Goal: Task Accomplishment & Management: Manage account settings

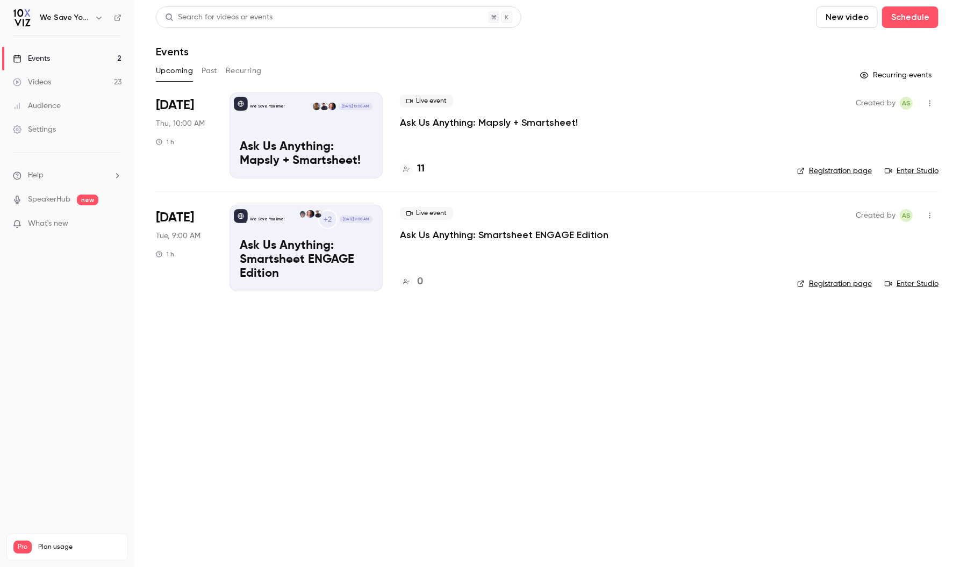
click at [405, 170] on icon at bounding box center [406, 169] width 6 height 5
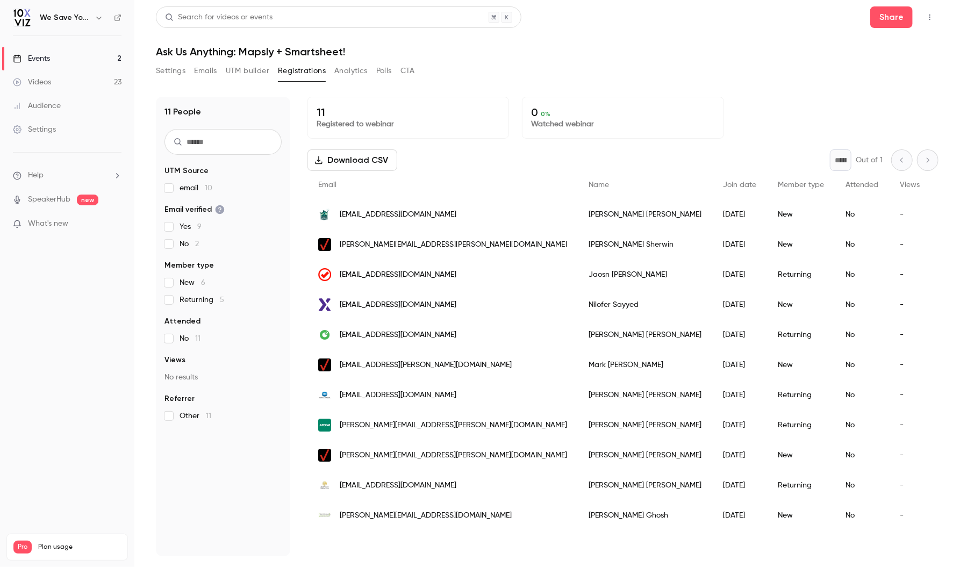
click at [808, 105] on div "11 Registered to webinar 0 0 % Watched webinar" at bounding box center [623, 118] width 631 height 42
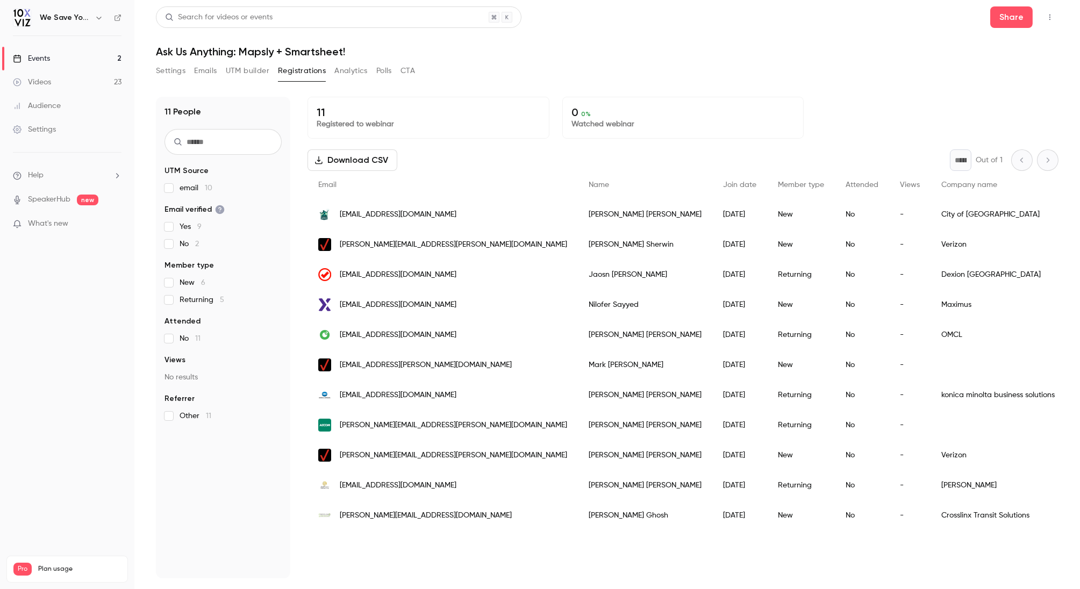
click at [45, 60] on div "Events" at bounding box center [31, 58] width 37 height 11
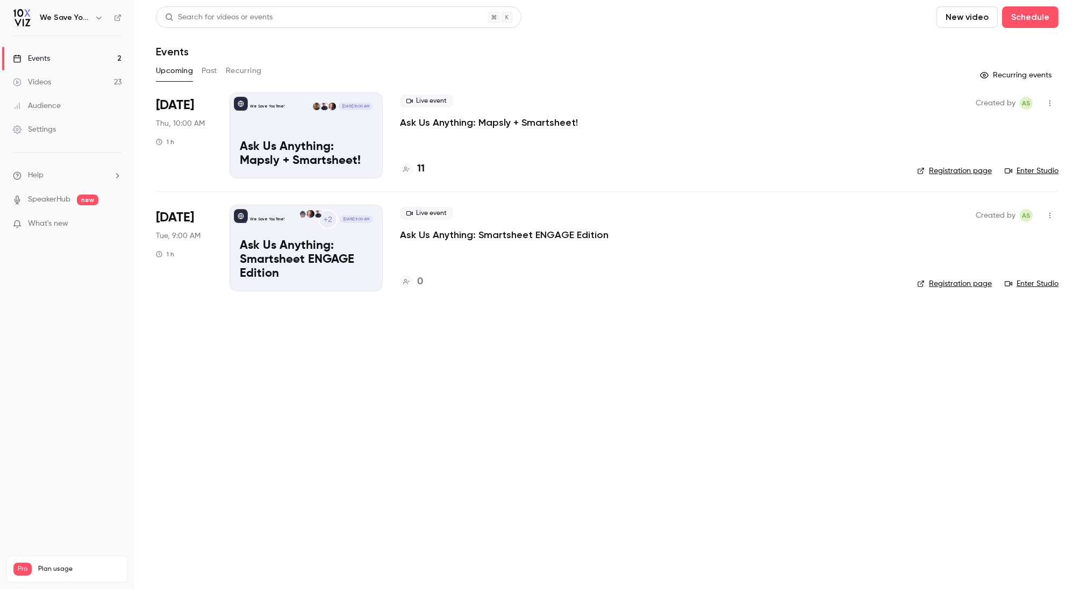
click at [491, 340] on main "Search for videos or events New video Schedule Events Upcoming Past Recurring R…" at bounding box center [607, 294] width 946 height 589
click at [475, 121] on p "Ask Us Anything: Mapsly + Smartsheet!" at bounding box center [489, 122] width 178 height 13
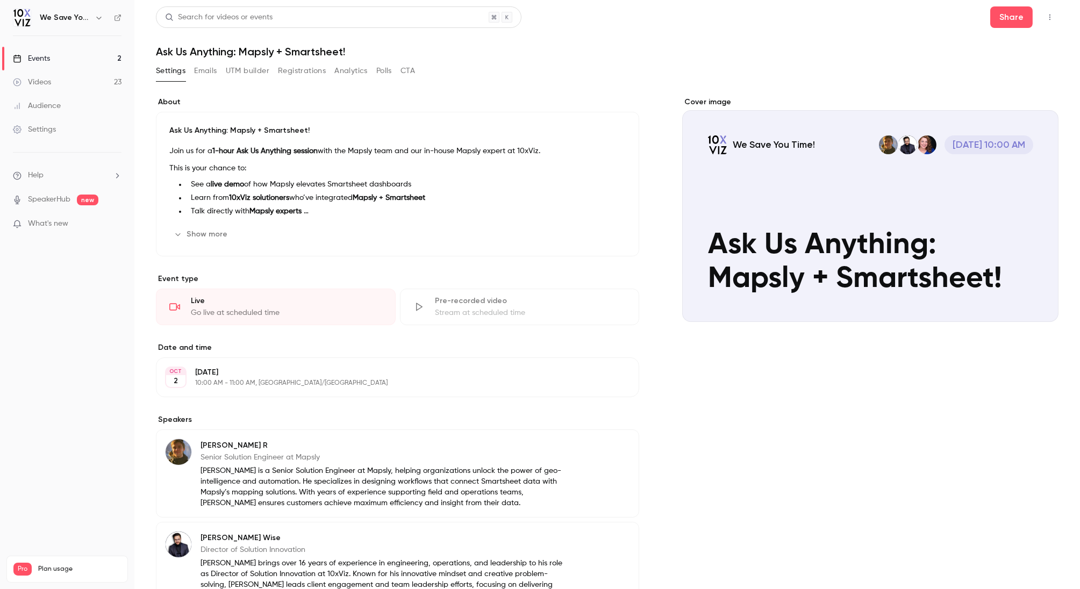
click at [302, 67] on button "Registrations" at bounding box center [302, 70] width 48 height 17
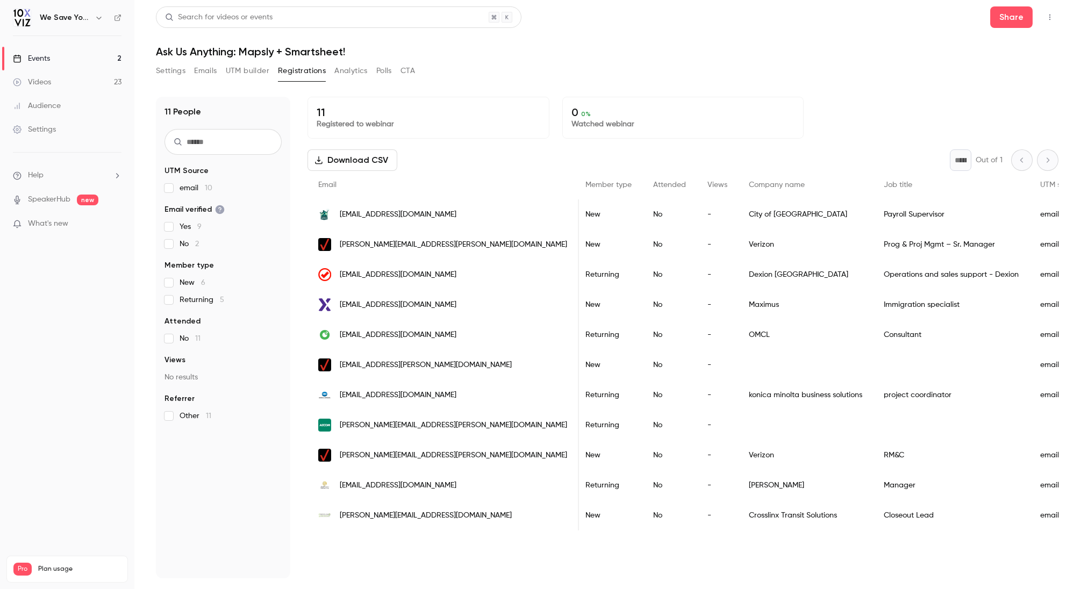
scroll to position [0, 194]
click at [630, 565] on div "11 Registered to webinar 0 0 % Watched webinar Download CSV * Out of 1 Email Na…" at bounding box center [683, 338] width 751 height 482
click at [175, 72] on button "Settings" at bounding box center [171, 70] width 30 height 17
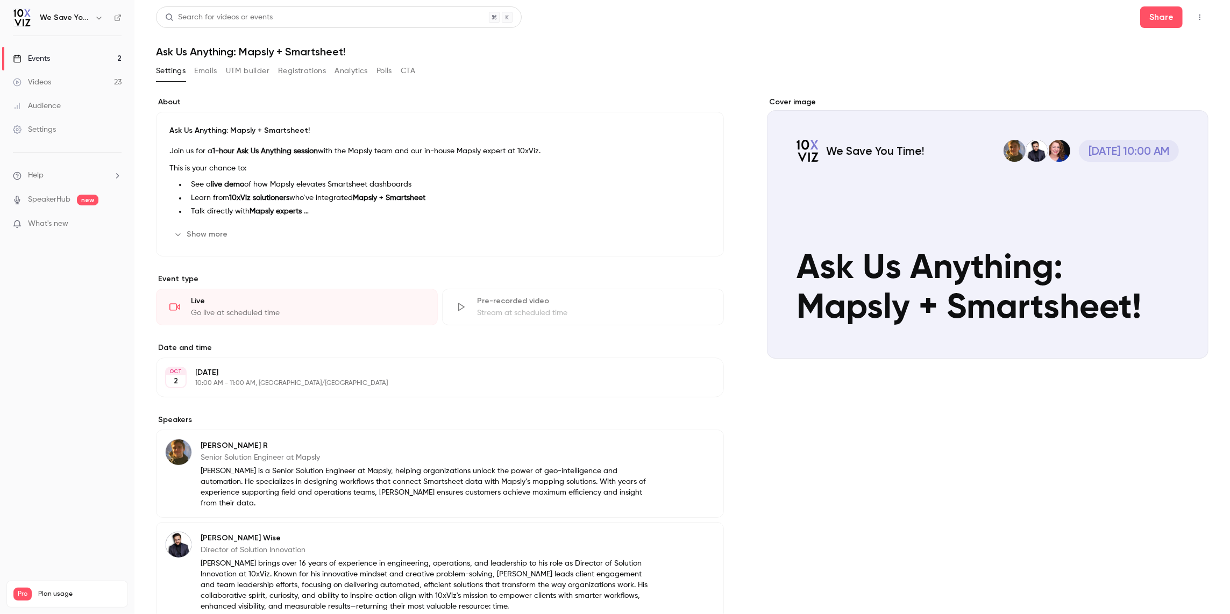
scroll to position [213, 0]
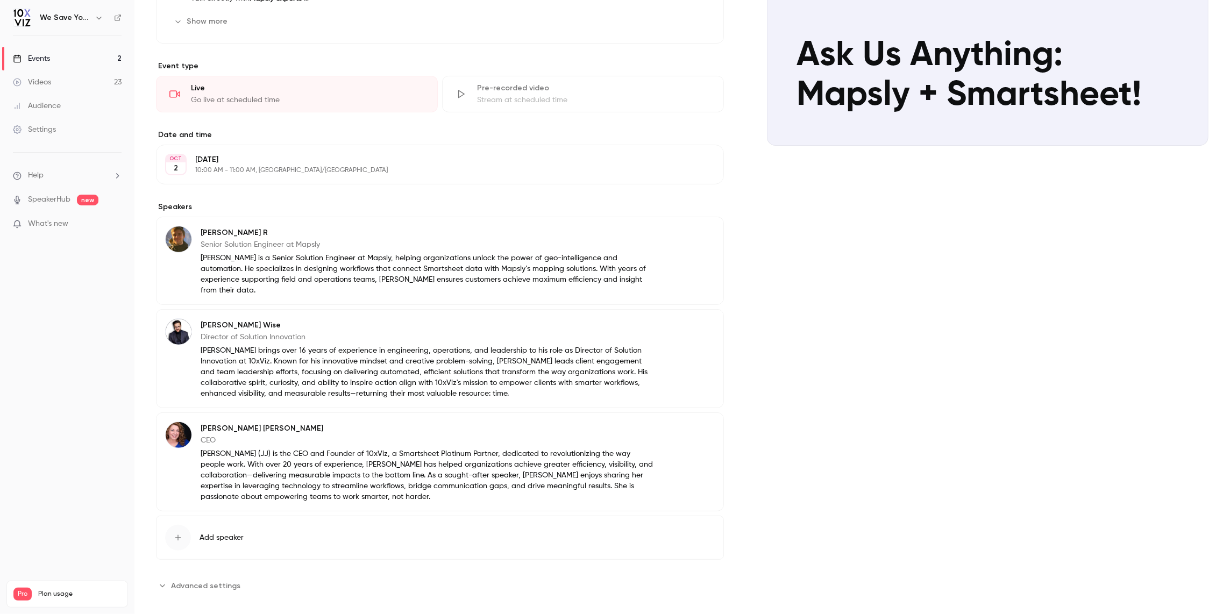
click at [810, 315] on div "Cover image We Save You Time! Oct 2, 10:00 AM Ask Us Anything: Mapsly + Smartsh…" at bounding box center [987, 239] width 441 height 710
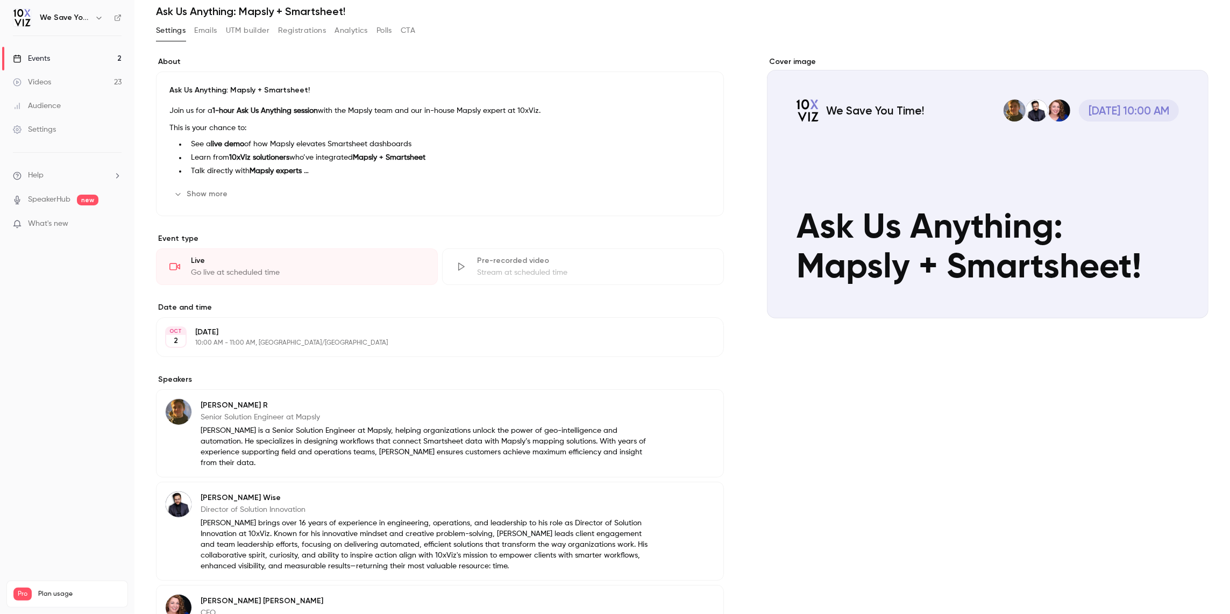
scroll to position [20, 0]
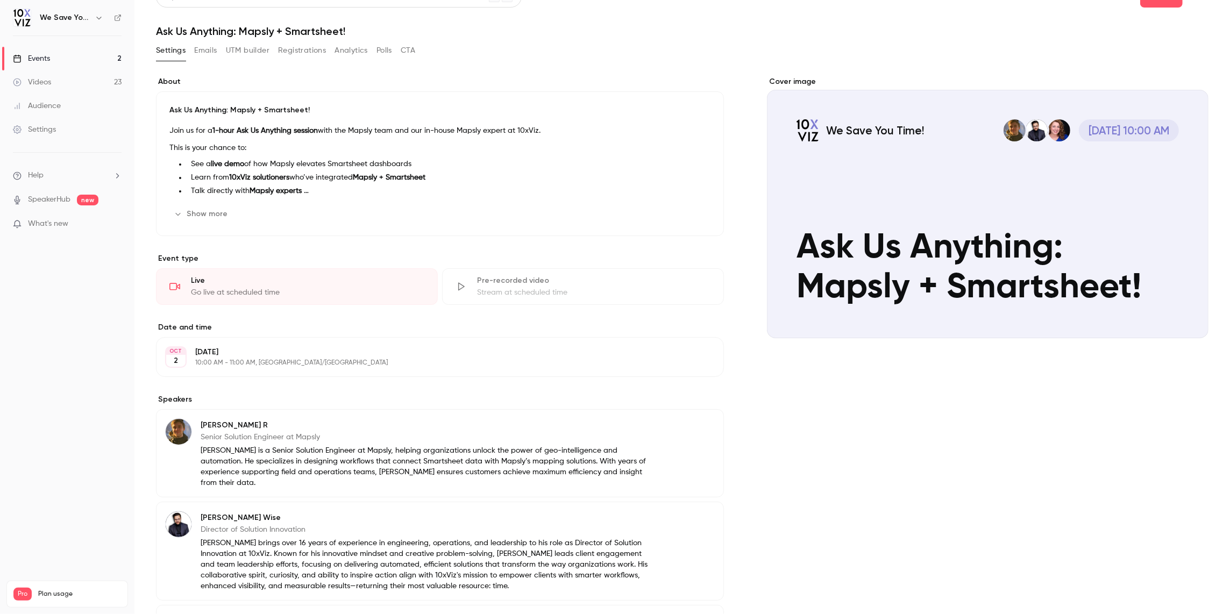
click at [72, 59] on link "Events 2" at bounding box center [67, 59] width 134 height 24
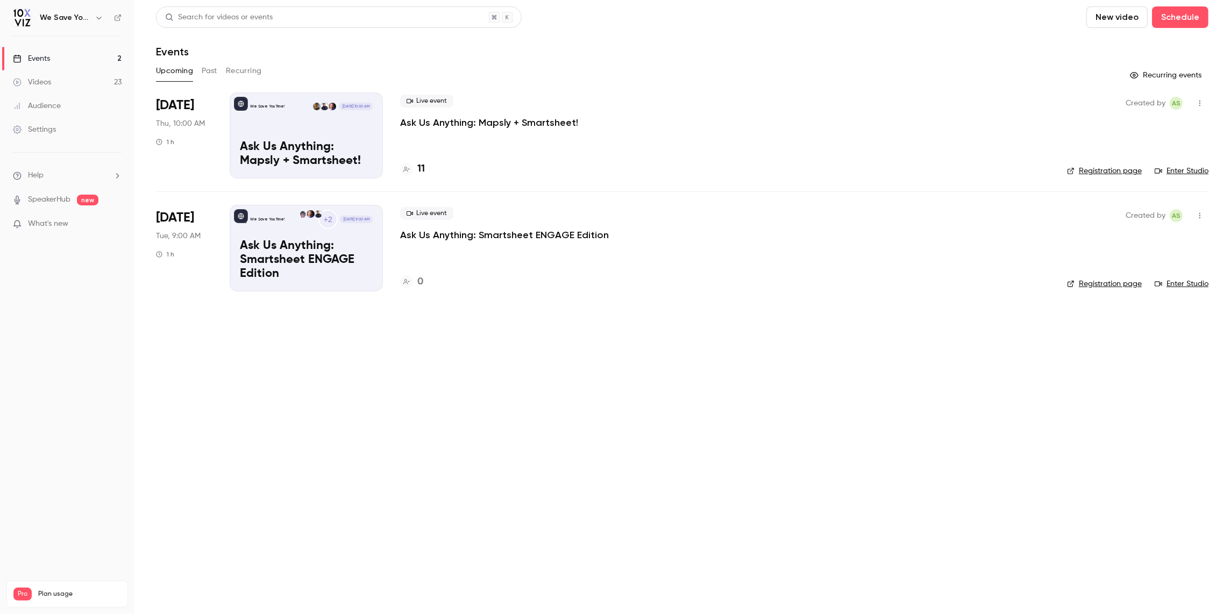
click at [960, 181] on li "Oct 2 Thu, 10:00 AM 1 h We Save You Time! Oct 2, 10:00 AM Ask Us Anything: Maps…" at bounding box center [682, 141] width 1052 height 99
click at [960, 171] on link "Enter Studio" at bounding box center [1181, 171] width 54 height 11
click at [454, 121] on p "Ask Us Anything: Mapsly + Smartsheet!" at bounding box center [489, 122] width 178 height 13
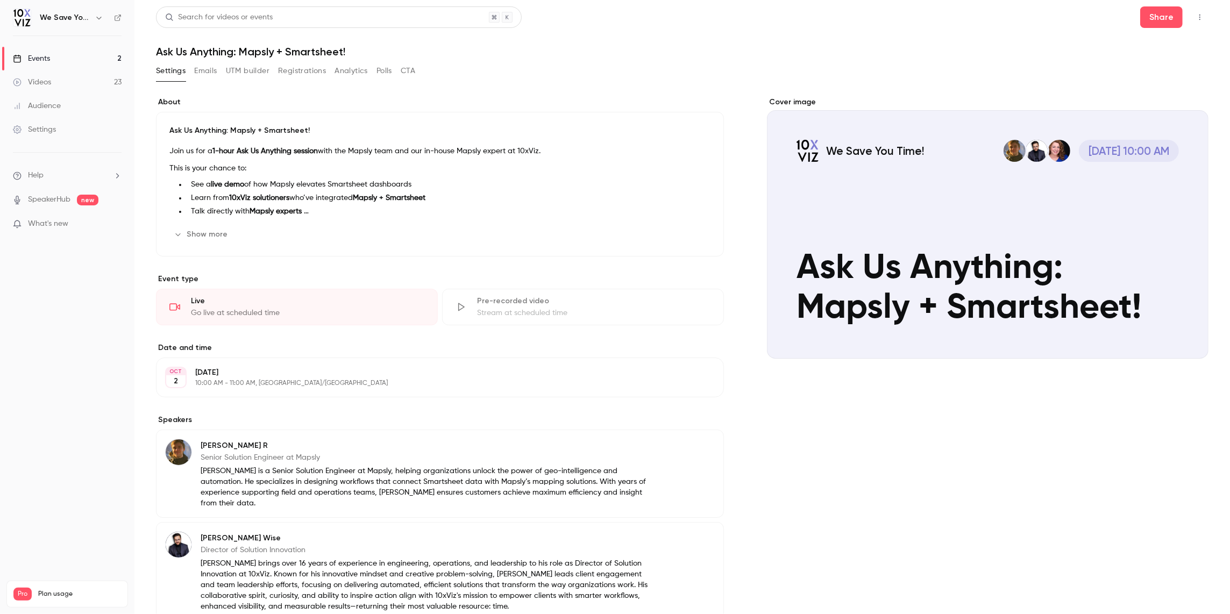
click at [311, 75] on button "Registrations" at bounding box center [302, 70] width 48 height 17
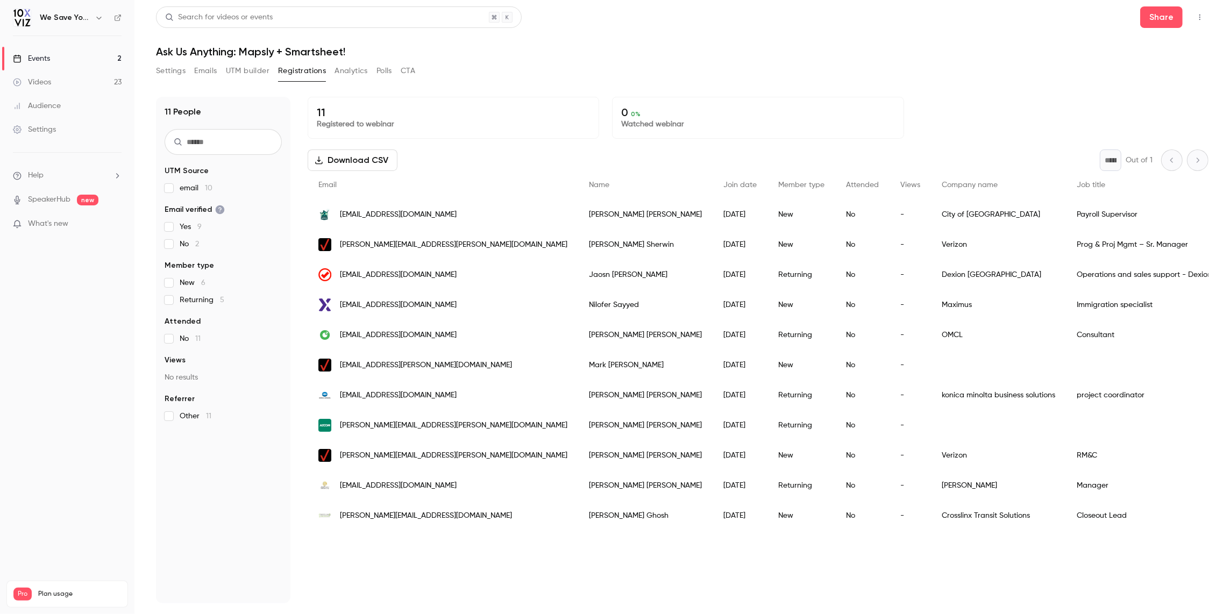
click at [347, 555] on div "11 Registered to webinar 0 0 % Watched webinar Download CSV * Out of 1 Email Na…" at bounding box center [758, 350] width 901 height 506
click at [381, 560] on div "11 Registered to webinar 0 0 % Watched webinar Download CSV * Out of 1 Email Na…" at bounding box center [758, 350] width 901 height 506
click at [400, 546] on div "11 Registered to webinar 0 0 % Watched webinar Download CSV * Out of 1 Email Na…" at bounding box center [758, 350] width 901 height 506
click at [732, 567] on div "11 Registered to webinar 0 0 % Watched webinar Download CSV * Out of 1 Email Na…" at bounding box center [758, 350] width 901 height 506
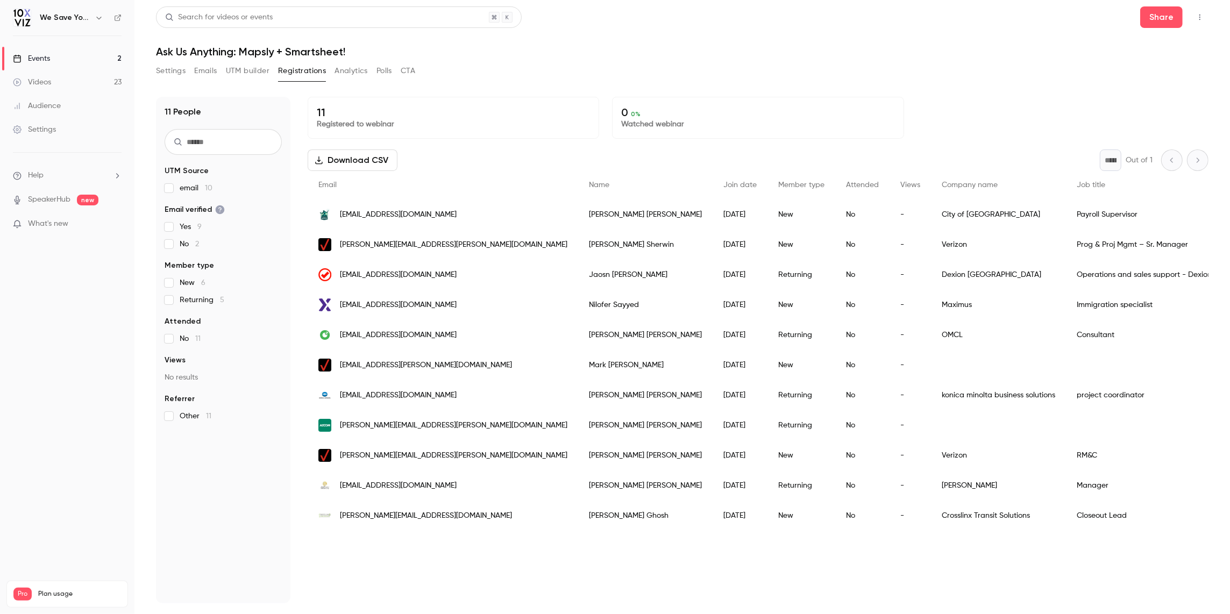
click at [20, 59] on icon at bounding box center [16, 59] width 7 height 8
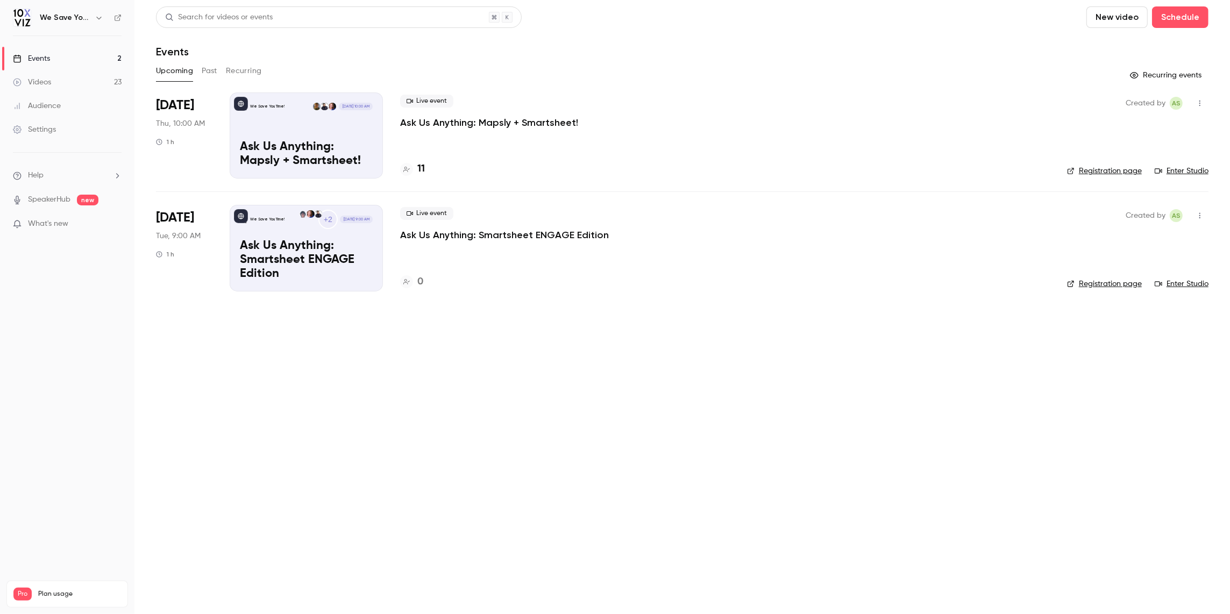
click at [206, 70] on button "Past" at bounding box center [210, 70] width 16 height 17
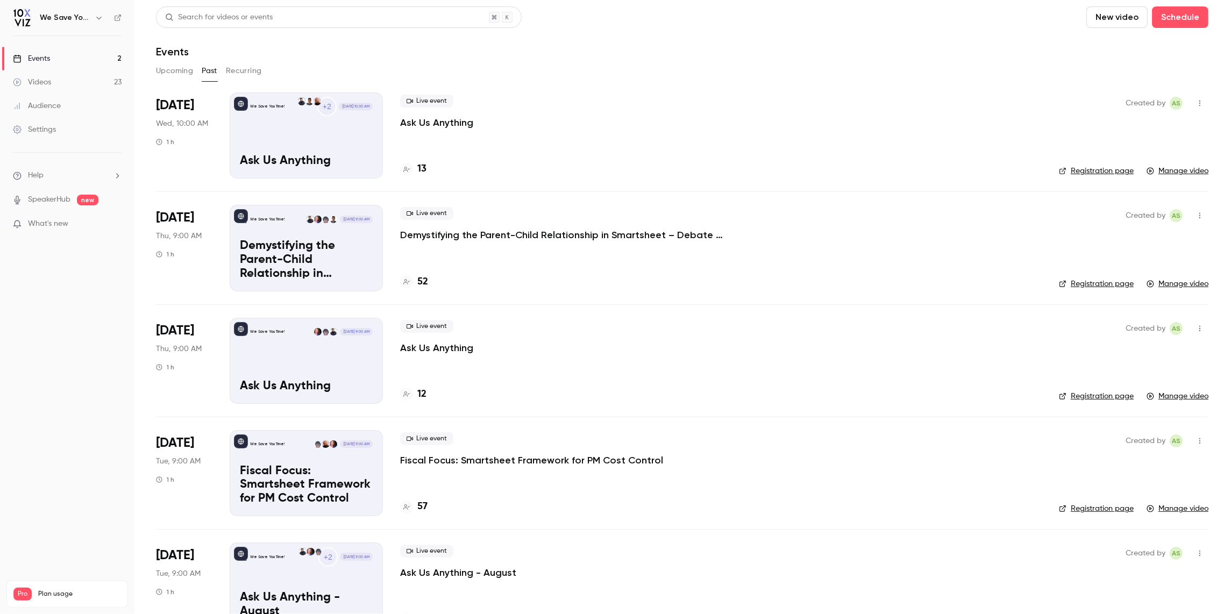
click at [453, 233] on p "Demystifying the Parent-Child Relationship in Smartsheet – Debate at the Dinner…" at bounding box center [561, 234] width 323 height 13
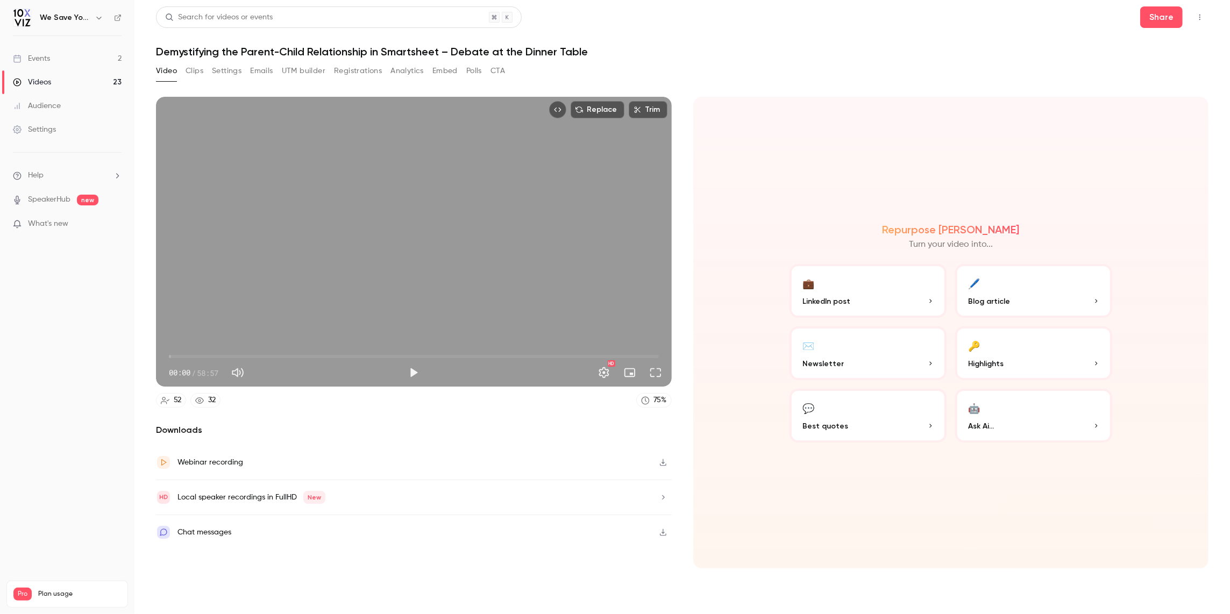
click at [411, 72] on button "Analytics" at bounding box center [406, 70] width 33 height 17
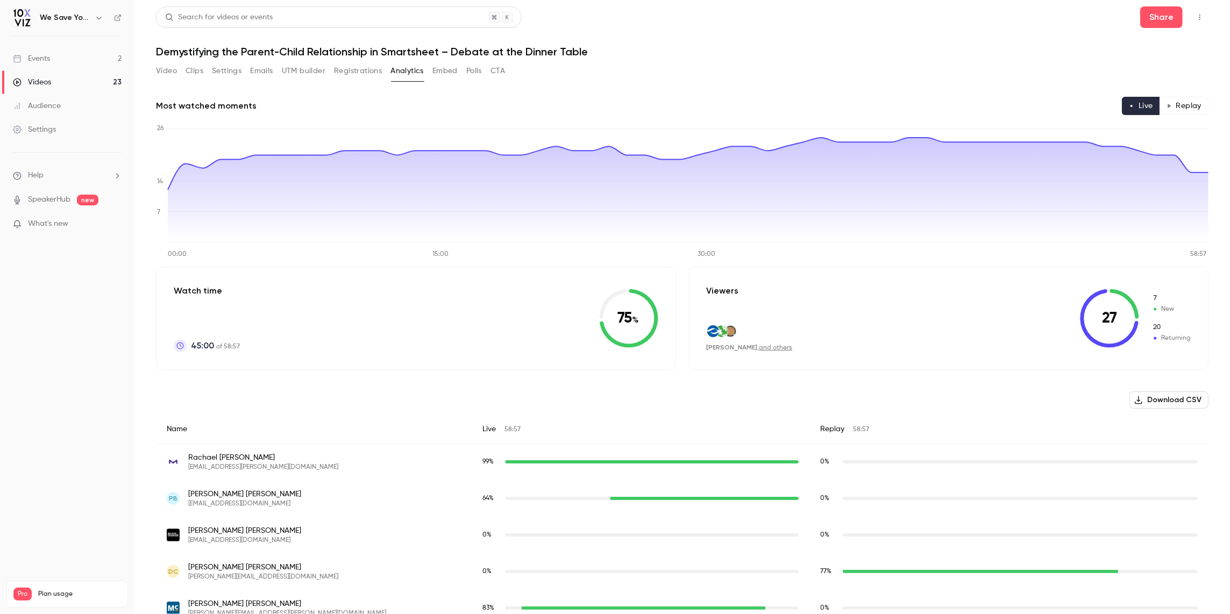
click at [265, 70] on button "Emails" at bounding box center [261, 70] width 23 height 17
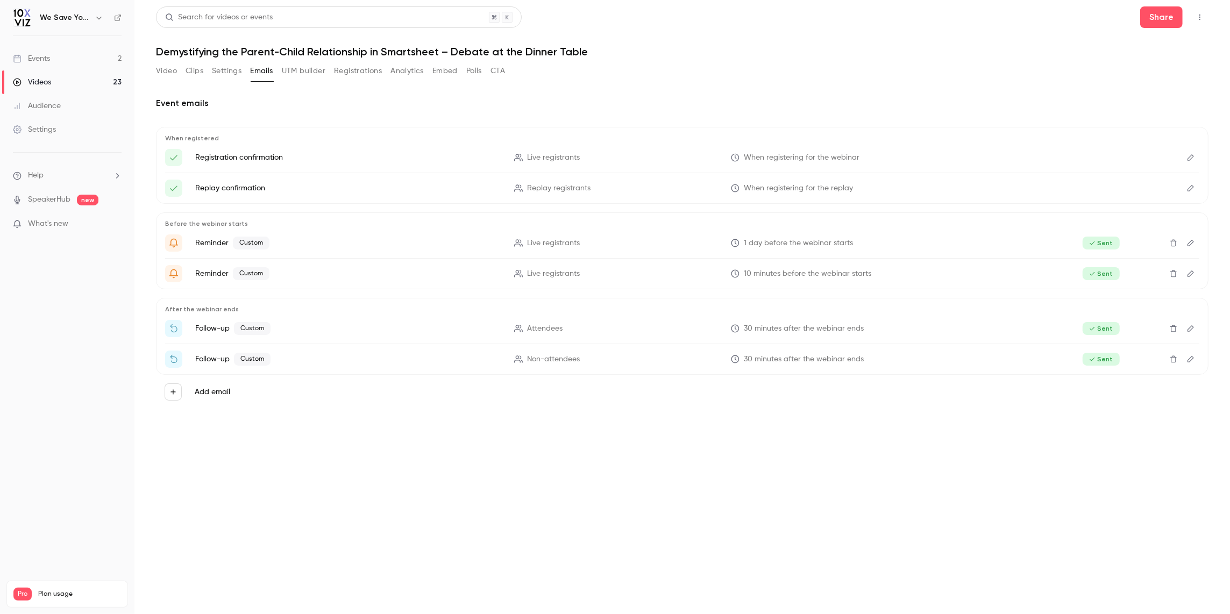
click at [960, 335] on button "Edit" at bounding box center [1190, 328] width 17 height 17
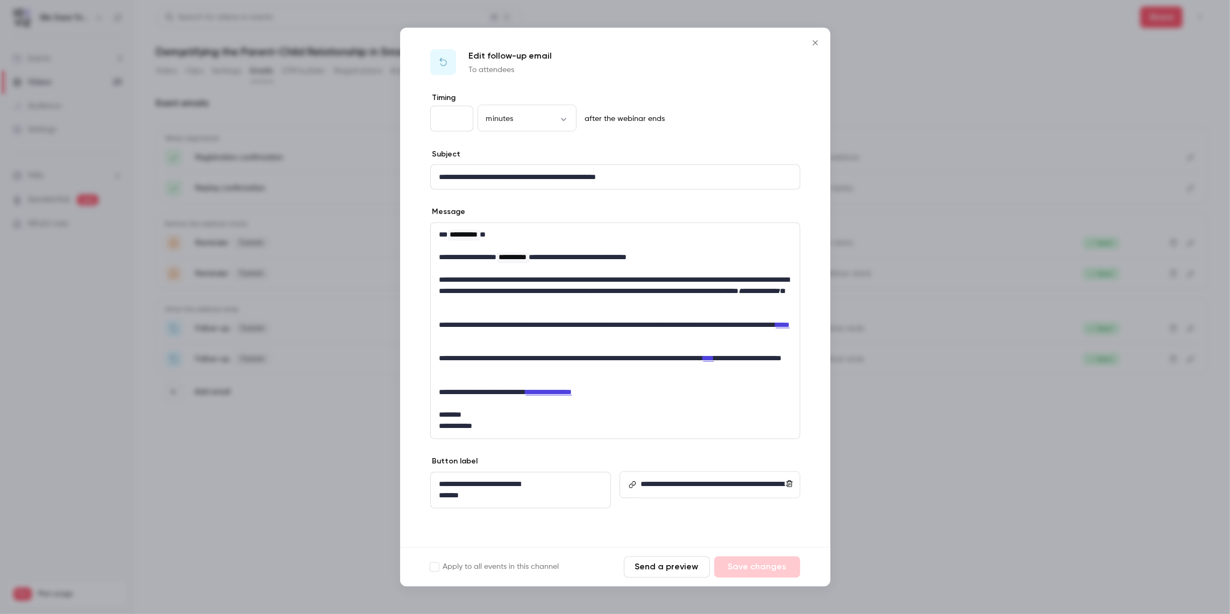
scroll to position [2, 0]
click at [816, 39] on icon "Close" at bounding box center [815, 43] width 13 height 9
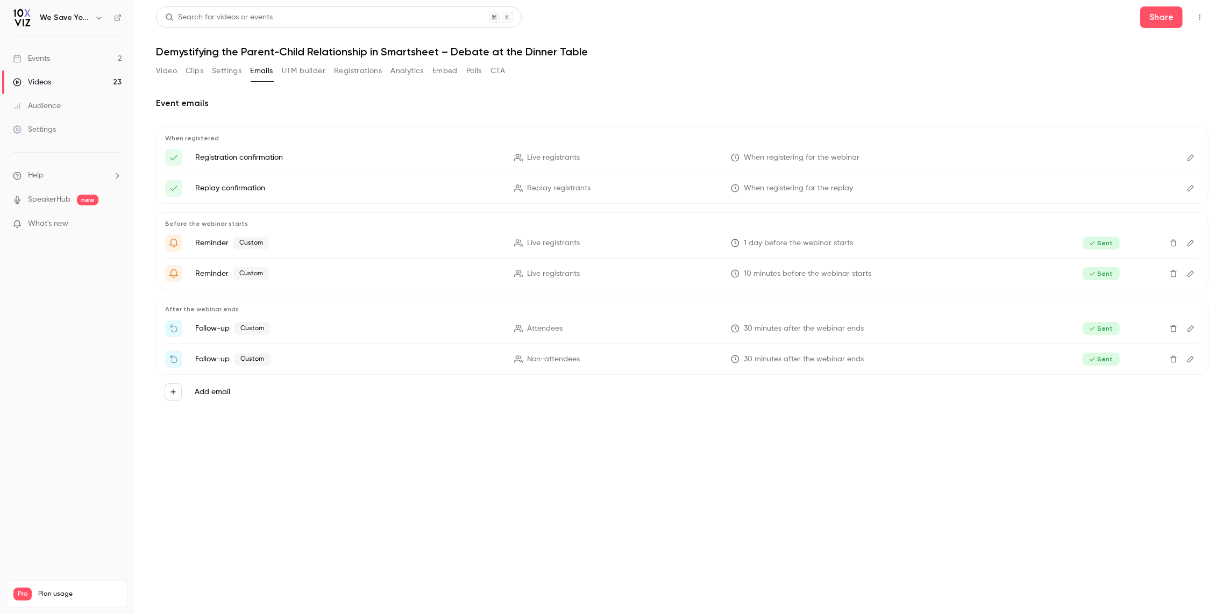
click at [960, 358] on icon "Edit" at bounding box center [1190, 359] width 6 height 6
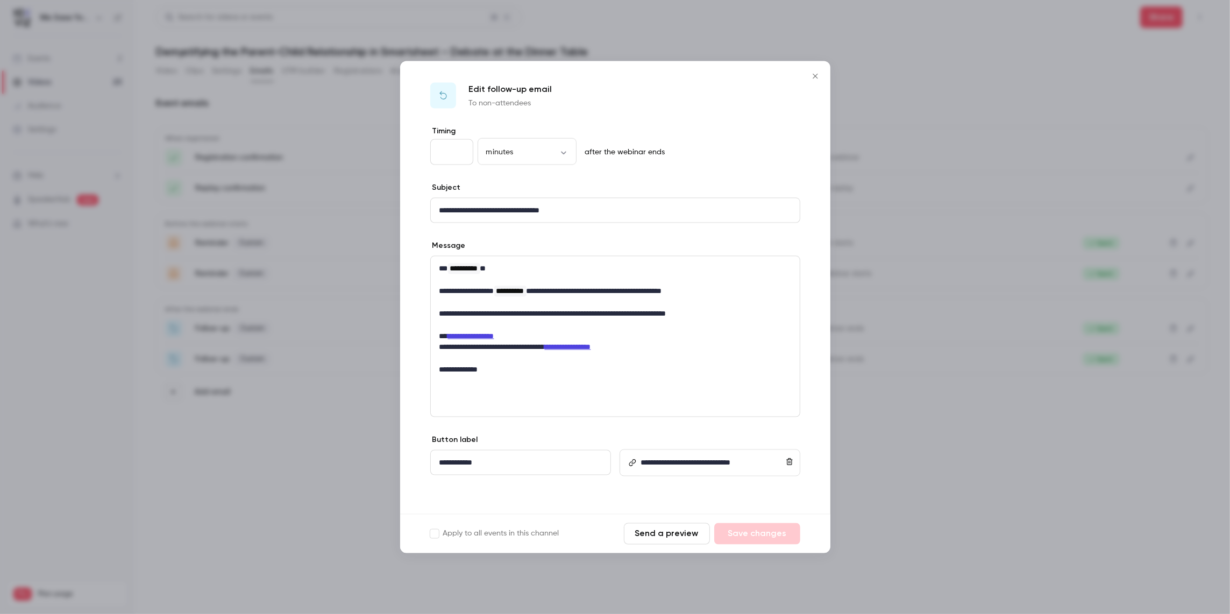
click at [814, 77] on icon "Close" at bounding box center [815, 76] width 13 height 9
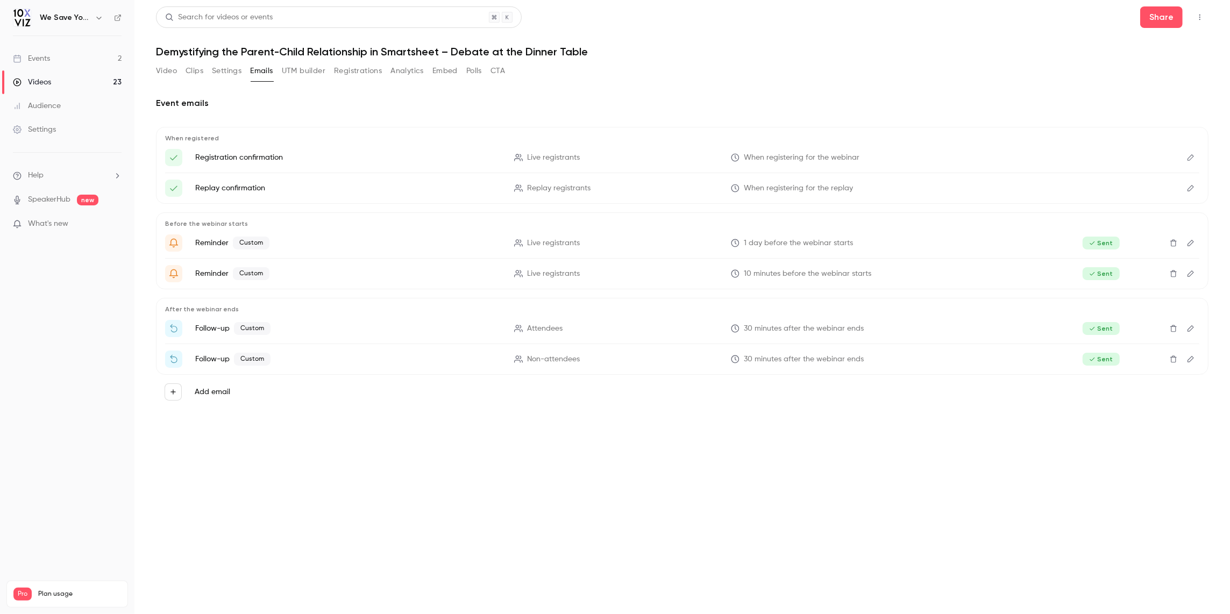
click at [39, 61] on div "Events" at bounding box center [31, 58] width 37 height 11
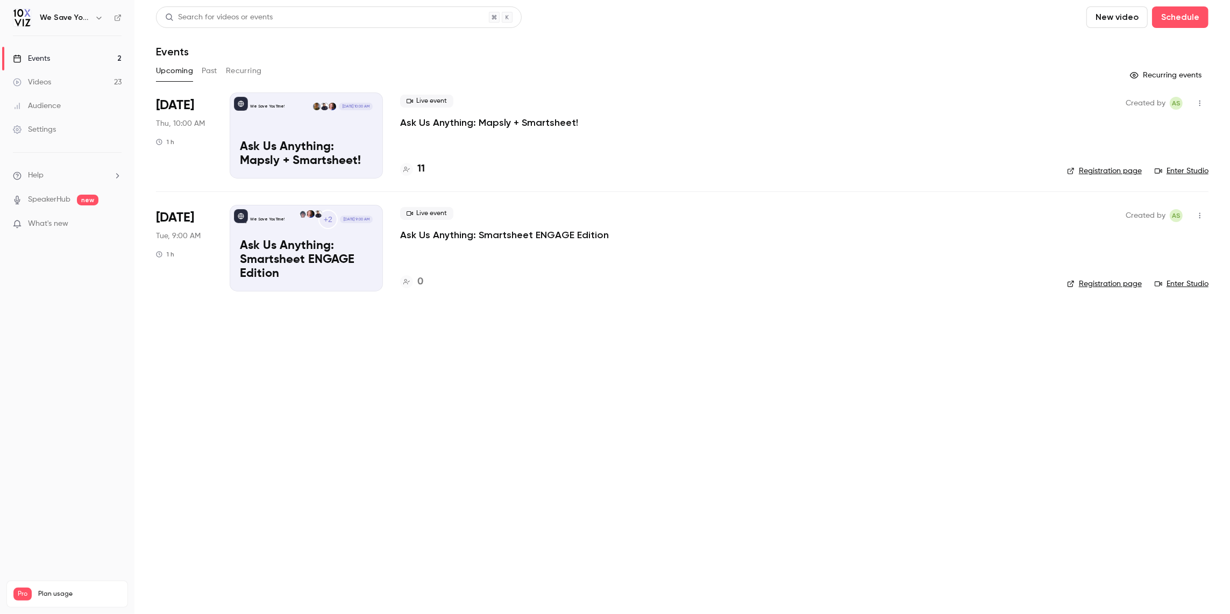
click at [205, 69] on button "Past" at bounding box center [210, 70] width 16 height 17
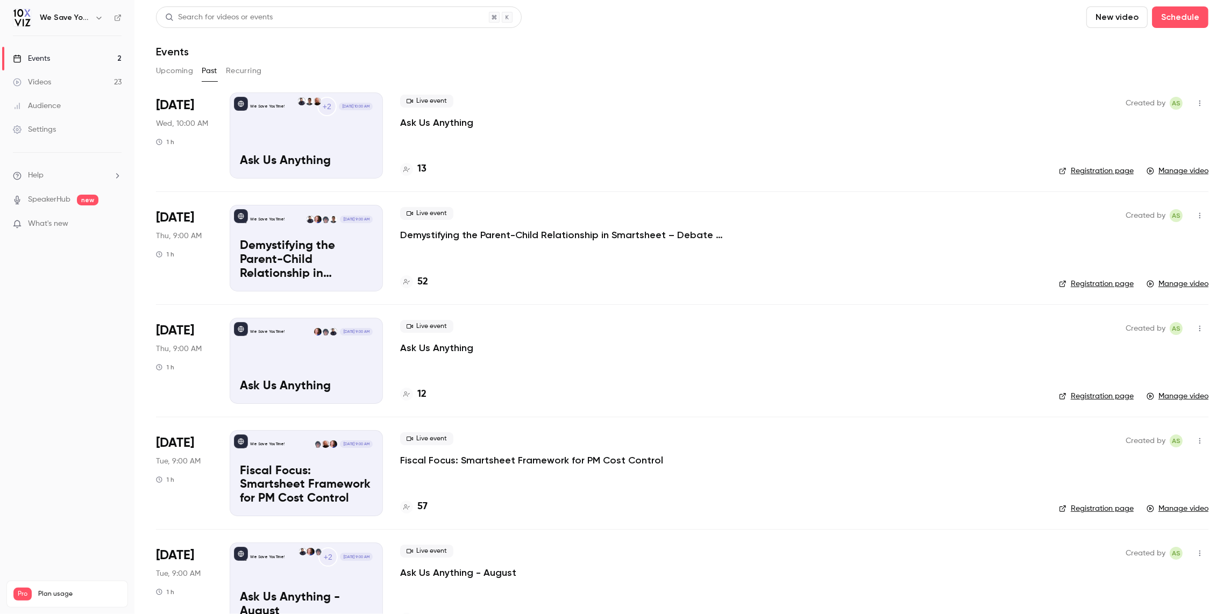
click at [187, 70] on button "Upcoming" at bounding box center [174, 70] width 37 height 17
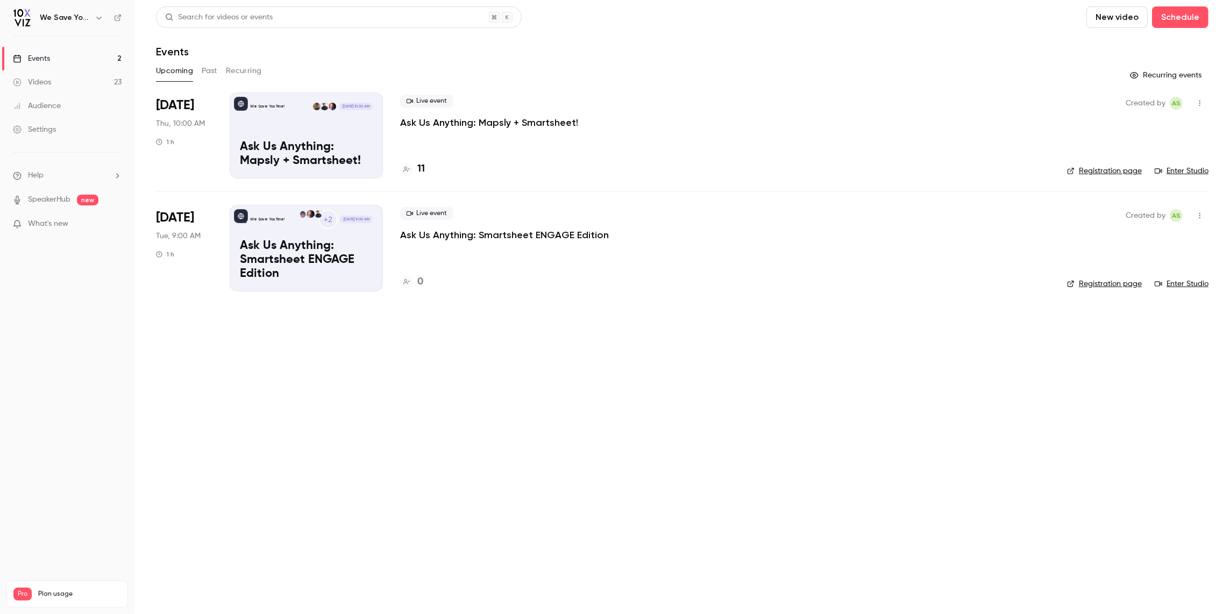
click at [468, 387] on main "Search for videos or events New video Schedule Events Upcoming Past Recurring R…" at bounding box center [681, 307] width 1095 height 614
click at [470, 120] on p "Ask Us Anything: Mapsly + Smartsheet!" at bounding box center [489, 122] width 178 height 13
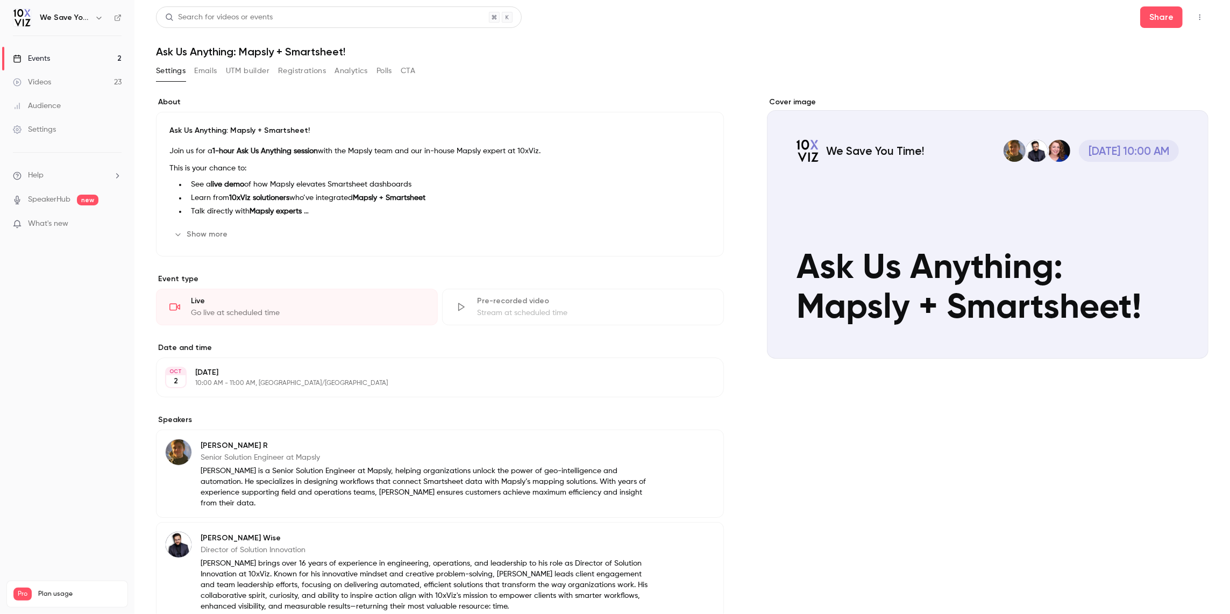
click at [348, 70] on button "Analytics" at bounding box center [350, 70] width 33 height 17
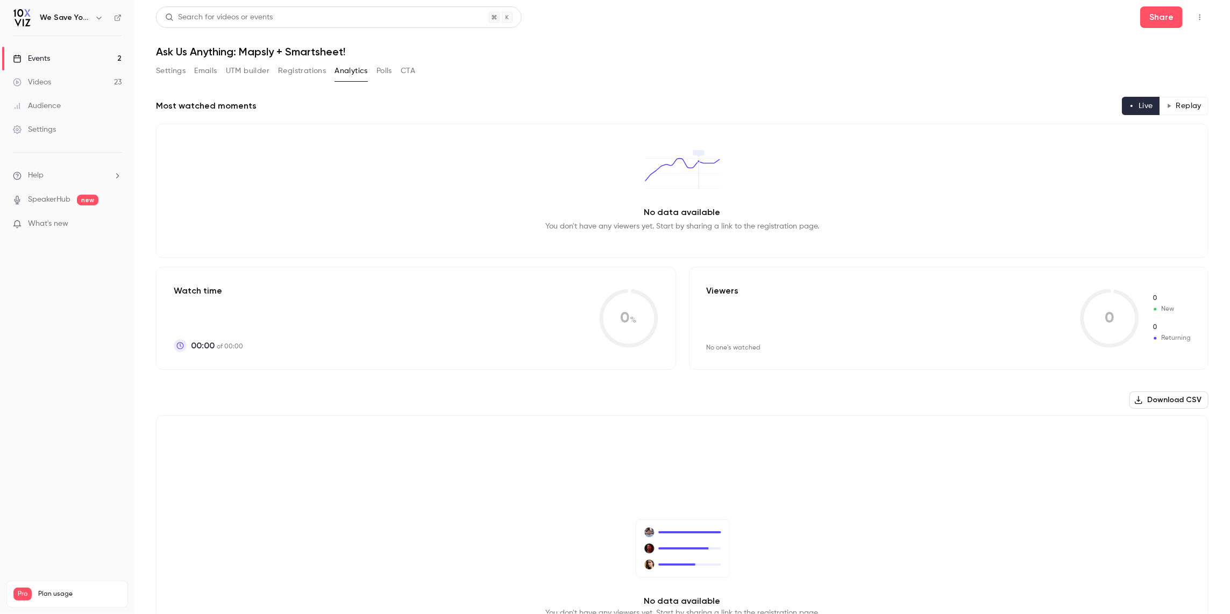
click at [305, 77] on button "Registrations" at bounding box center [302, 70] width 48 height 17
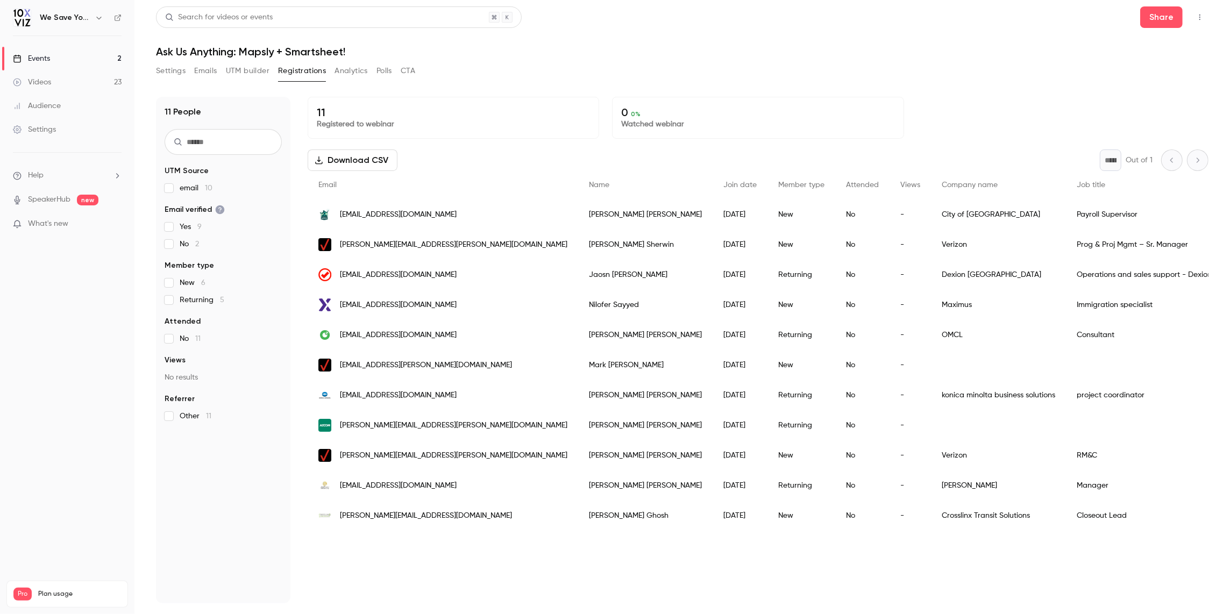
click at [205, 70] on button "Emails" at bounding box center [205, 70] width 23 height 17
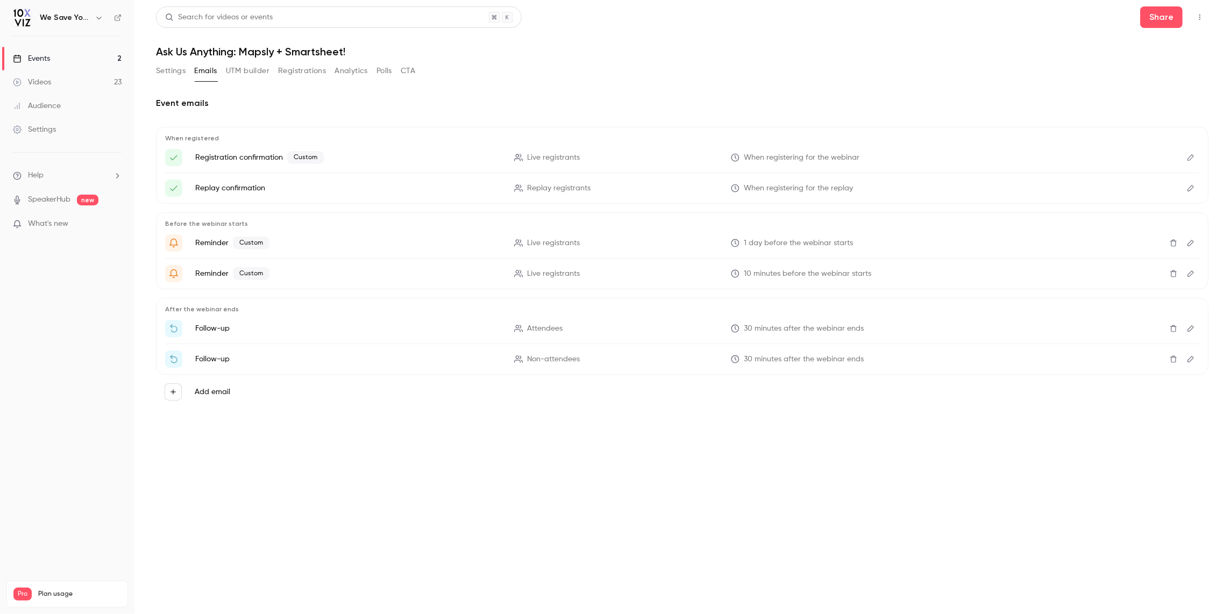
click at [170, 392] on icon "button" at bounding box center [173, 392] width 8 height 8
click at [259, 435] on p "Follow-up" at bounding box center [261, 431] width 63 height 13
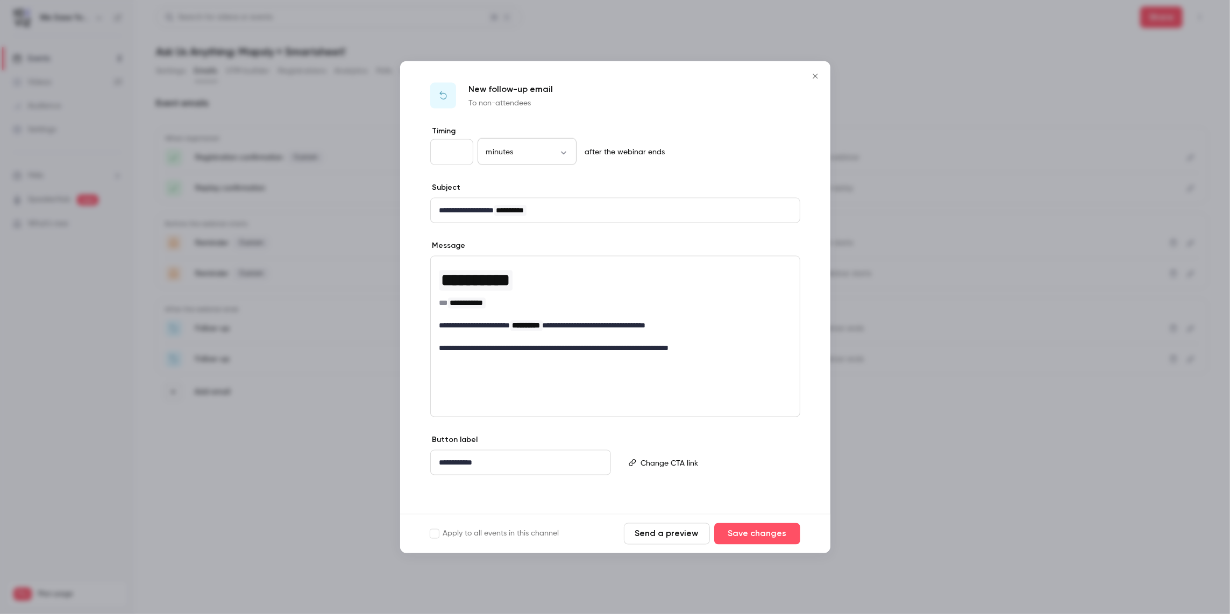
click at [538, 147] on body "We Save You Time! Events 2 Videos 23 Audience Settings Help SpeakerHub new What…" at bounding box center [615, 347] width 1230 height 695
click at [458, 152] on div at bounding box center [615, 307] width 1230 height 614
click at [501, 151] on body "We Save You Time! Events 2 Videos 23 Audience Settings Help SpeakerHub new What…" at bounding box center [615, 347] width 1230 height 695
click at [521, 240] on li "days" at bounding box center [526, 244] width 99 height 28
type input "****"
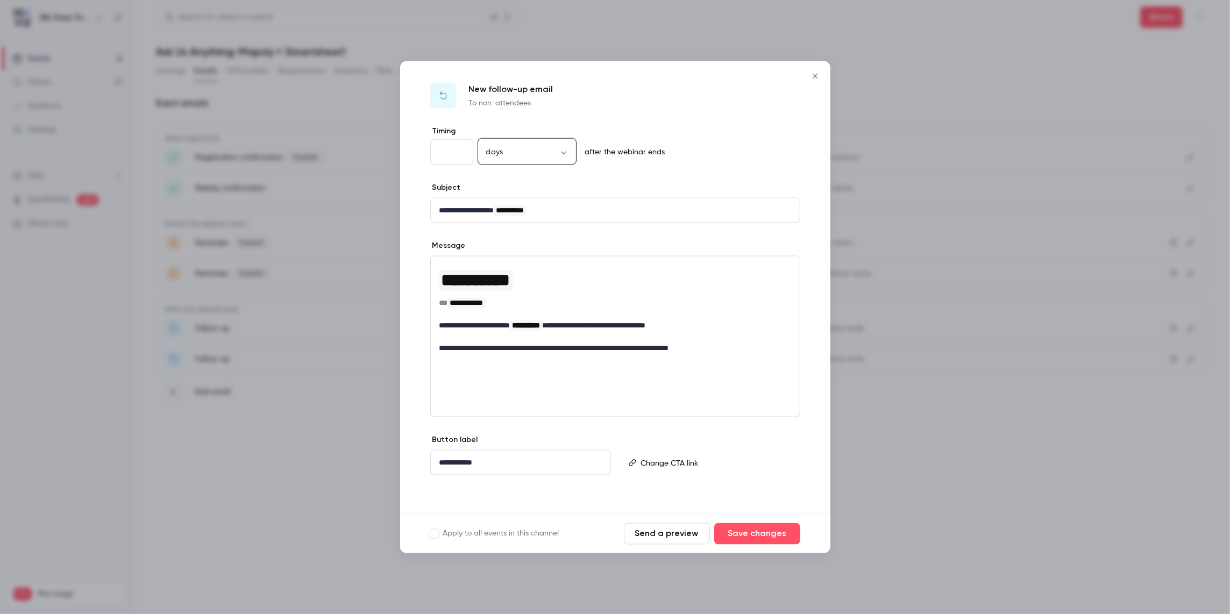
click at [448, 151] on input "**" at bounding box center [451, 152] width 43 height 26
type input "**"
click at [647, 150] on p "after the webinar ends" at bounding box center [623, 152] width 84 height 11
click at [811, 78] on icon "Close" at bounding box center [815, 76] width 13 height 9
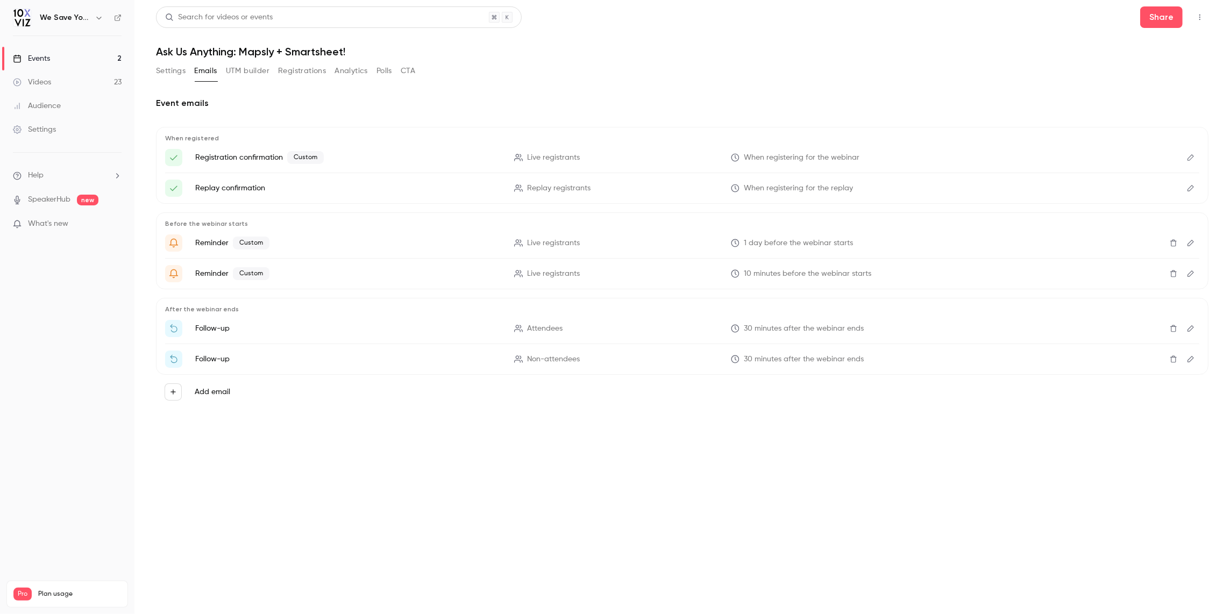
click at [30, 56] on div "Events" at bounding box center [31, 58] width 37 height 11
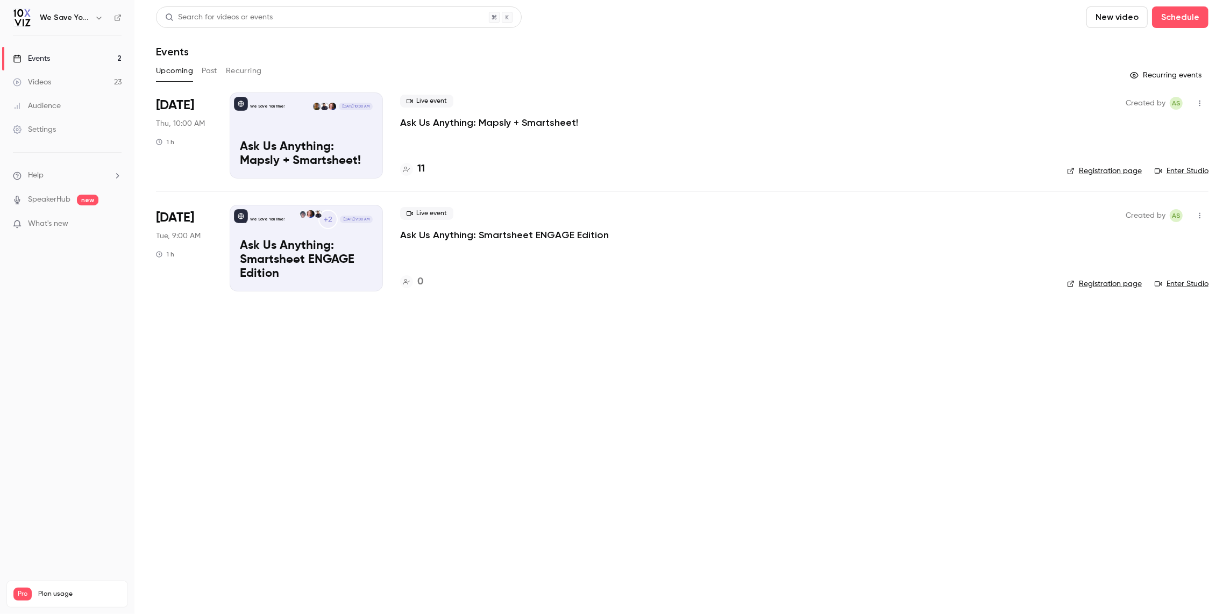
click at [211, 72] on button "Past" at bounding box center [210, 70] width 16 height 17
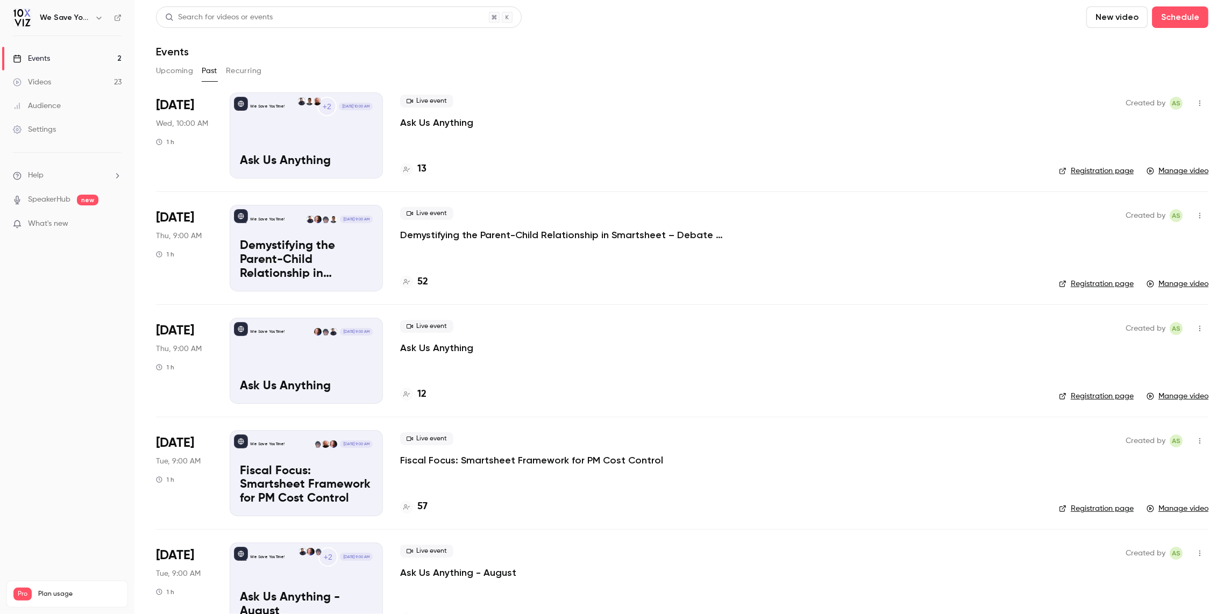
click at [416, 283] on div "52" at bounding box center [414, 282] width 28 height 15
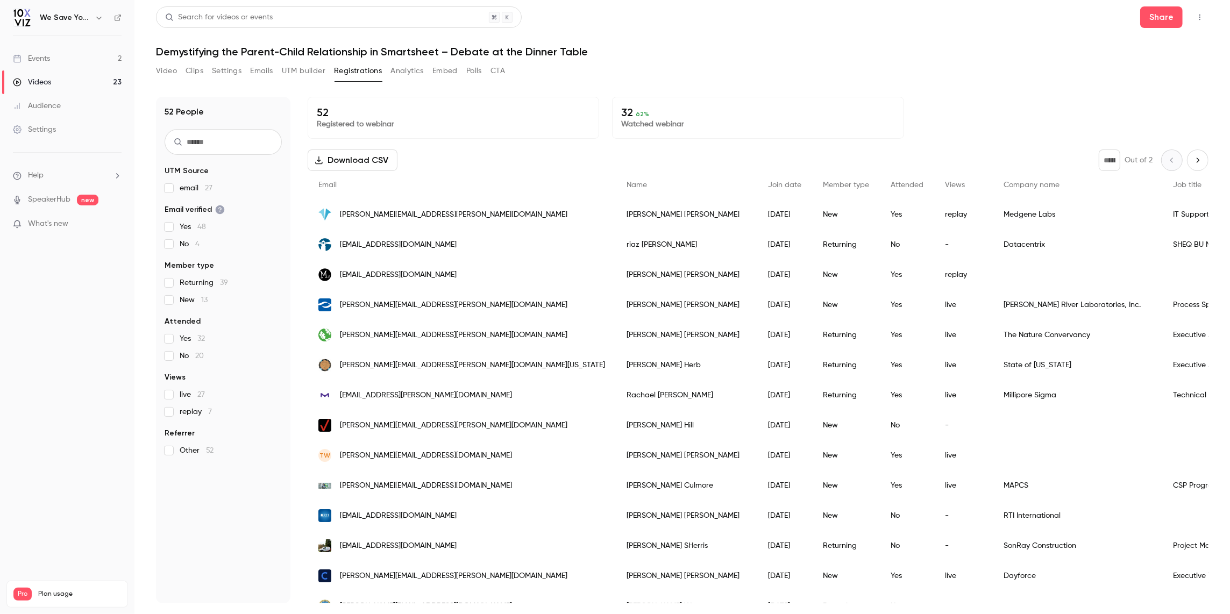
click at [418, 72] on button "Analytics" at bounding box center [406, 70] width 33 height 17
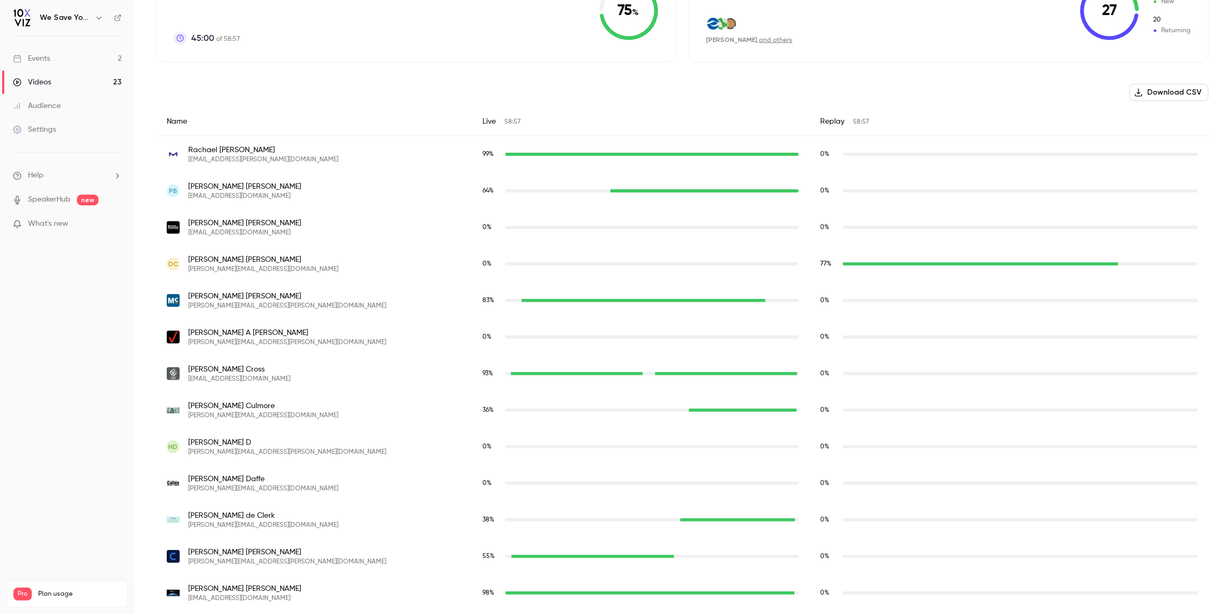
scroll to position [280, 0]
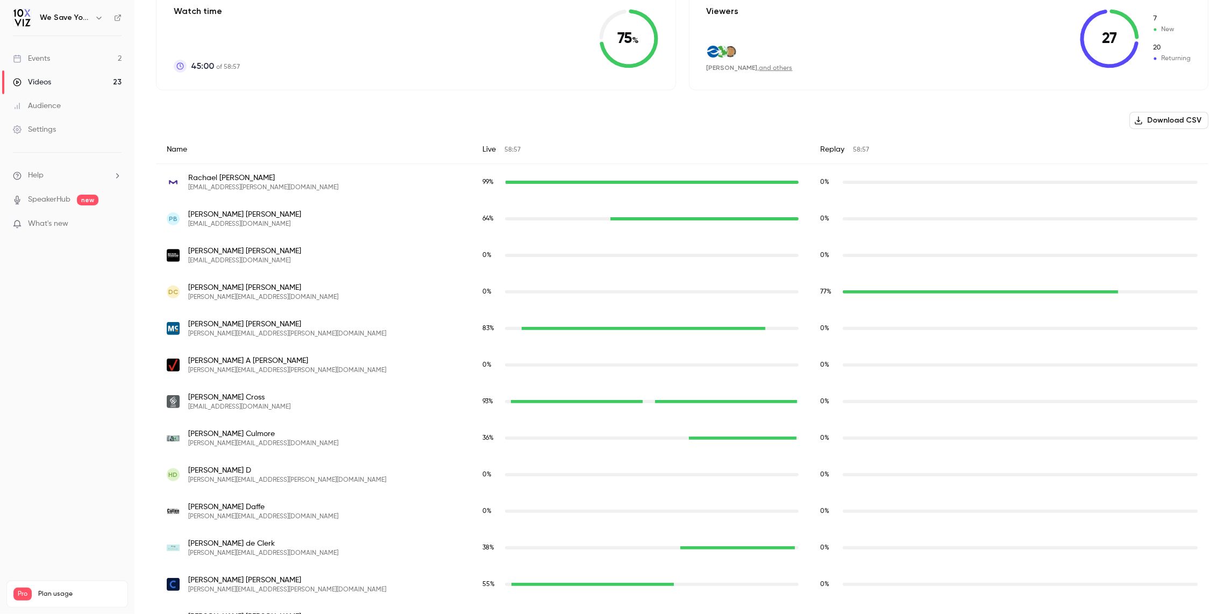
click at [220, 290] on span "Diane Clemens" at bounding box center [263, 287] width 150 height 11
click at [177, 288] on span "DC" at bounding box center [173, 292] width 10 height 10
click at [175, 290] on span "DC" at bounding box center [173, 292] width 10 height 10
click at [186, 287] on div "DC Diane Clemens clemensd@wustl.edu" at bounding box center [314, 291] width 294 height 19
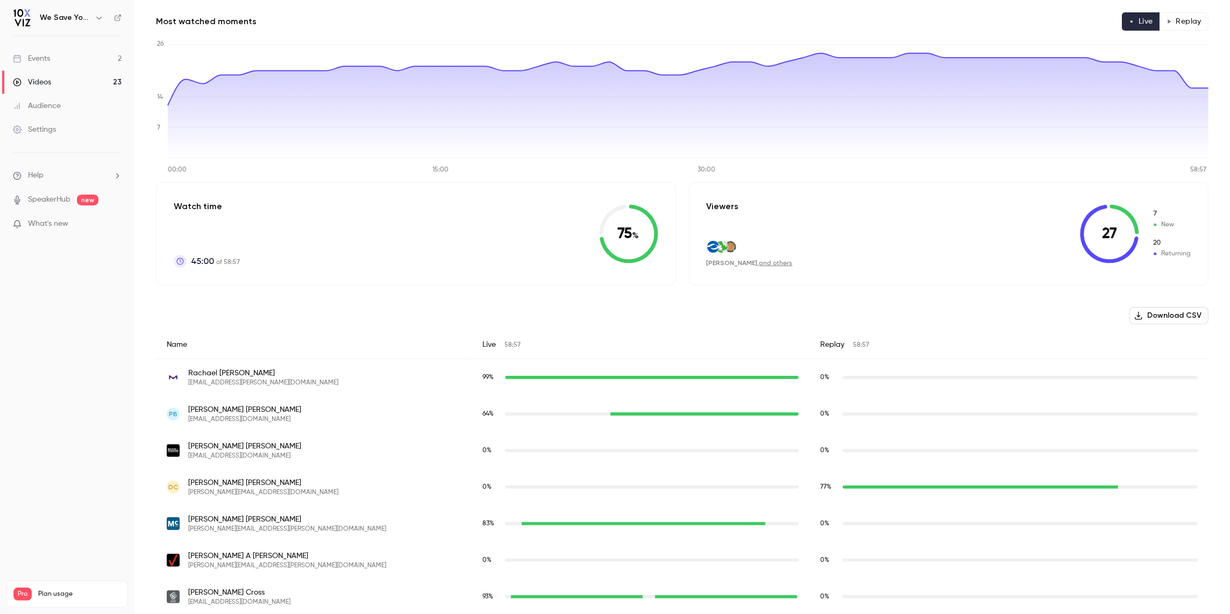
scroll to position [36, 0]
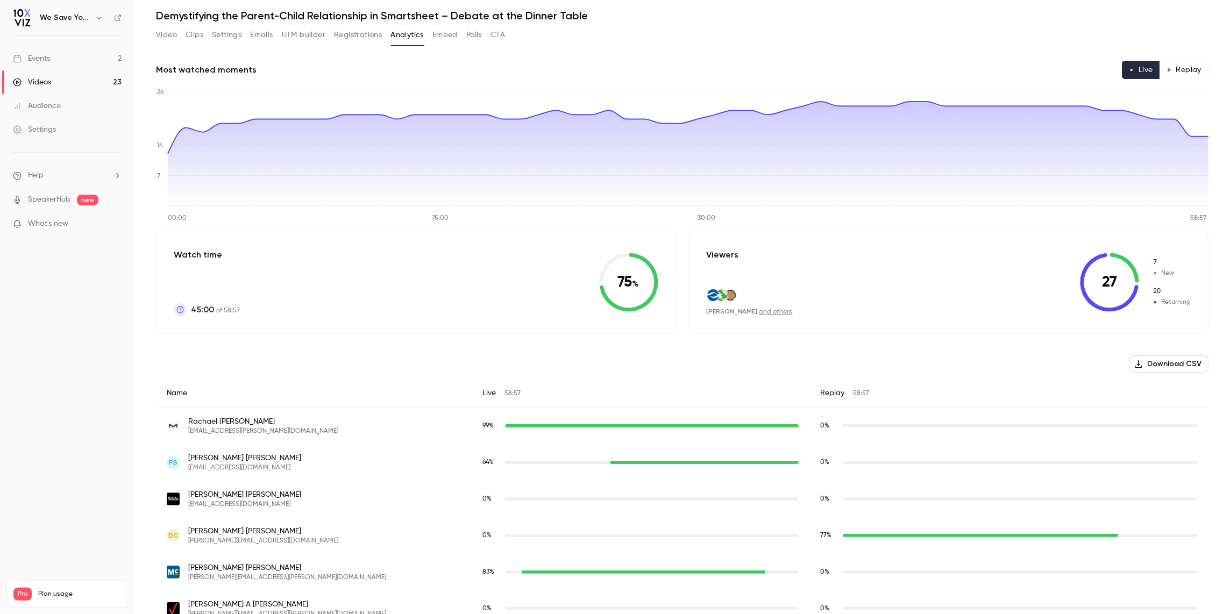
click at [265, 32] on button "Emails" at bounding box center [261, 34] width 23 height 17
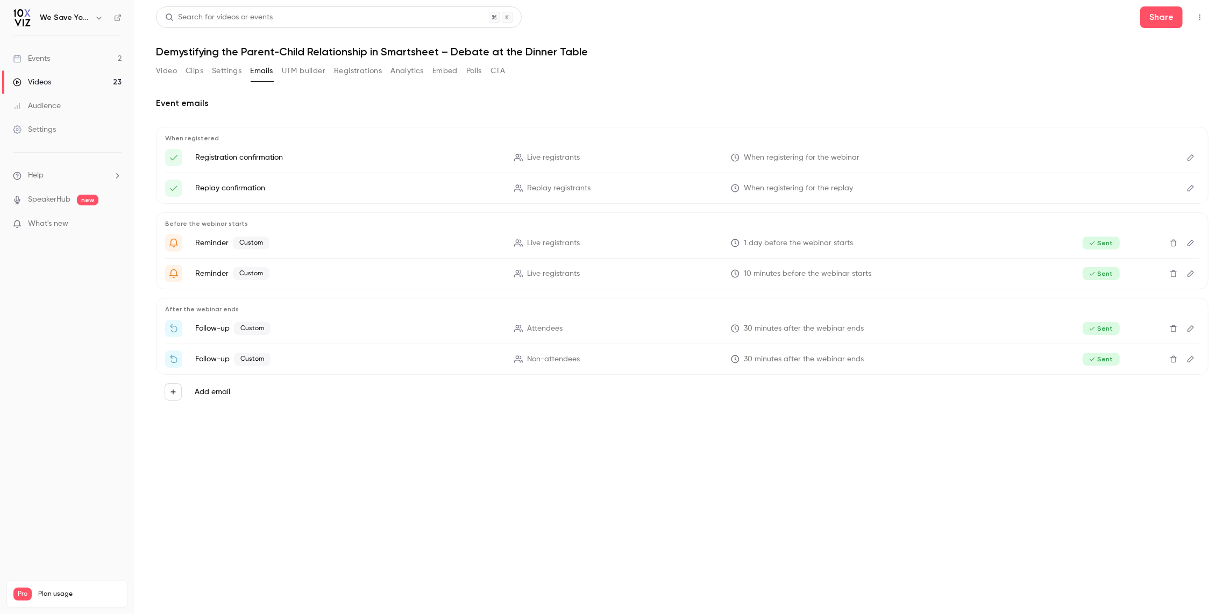
click at [349, 72] on button "Registrations" at bounding box center [358, 70] width 48 height 17
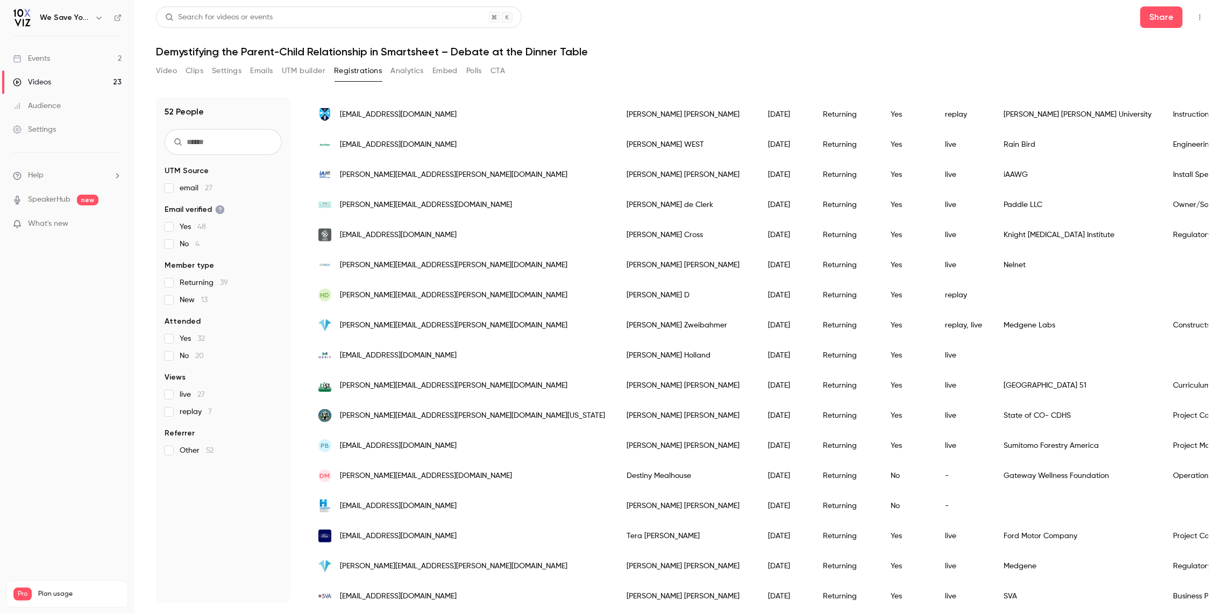
scroll to position [1004, 0]
click at [717, 54] on h1 "Demystifying the Parent-Child Relationship in Smartsheet – Debate at the Dinner…" at bounding box center [682, 51] width 1052 height 13
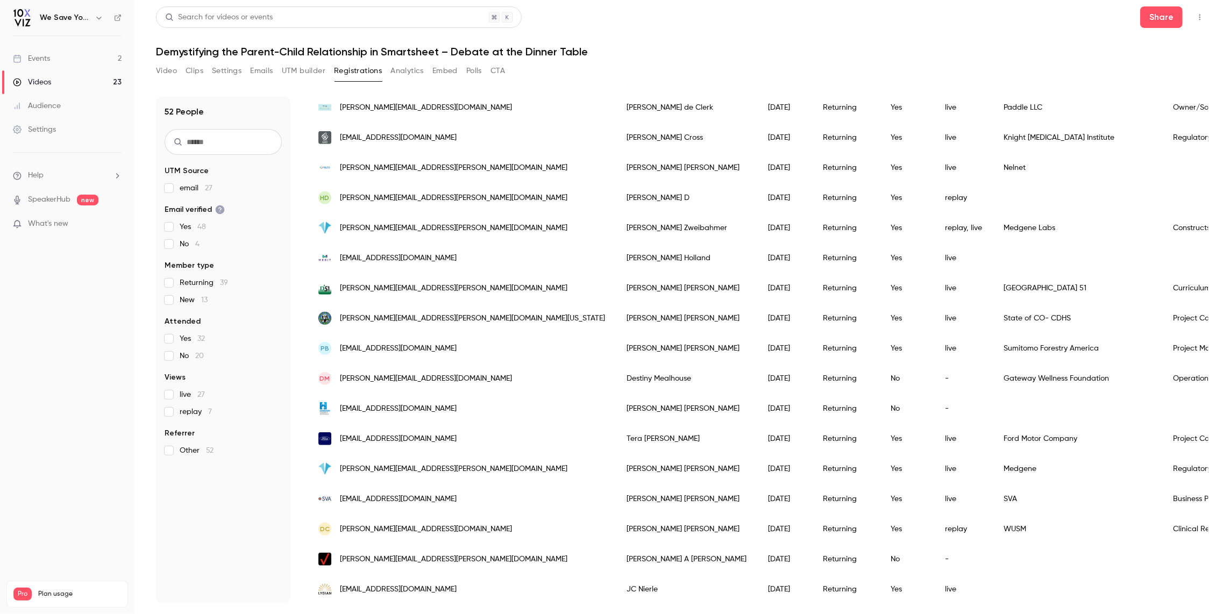
click at [445, 530] on div "DC clemensd@wustl.edu" at bounding box center [462, 529] width 308 height 30
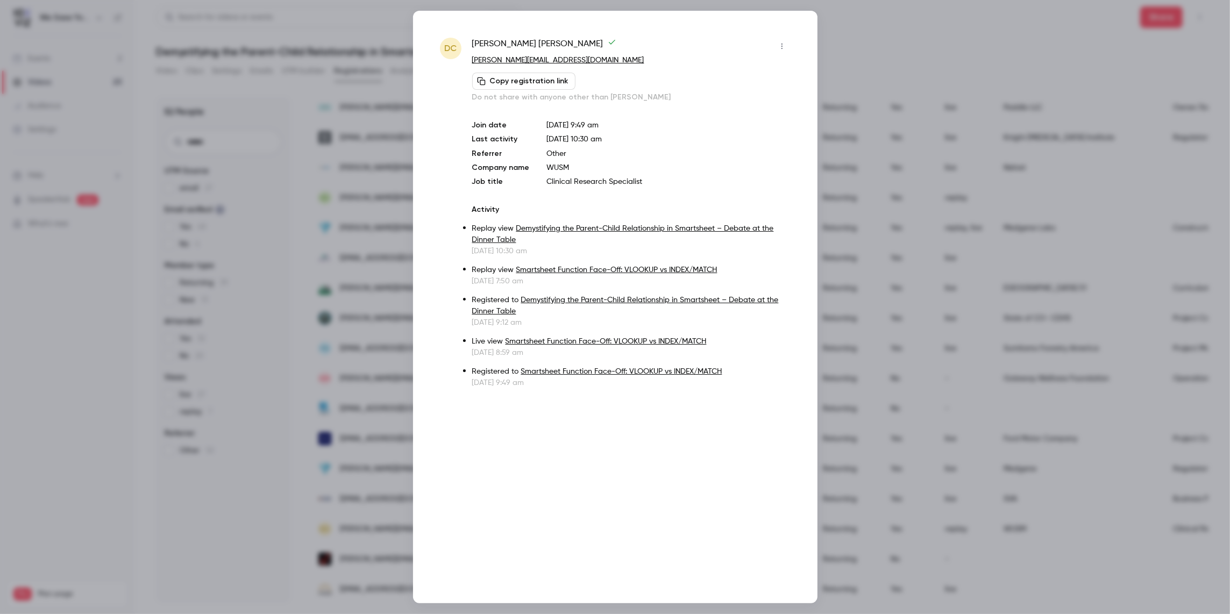
click at [903, 46] on div at bounding box center [615, 307] width 1230 height 614
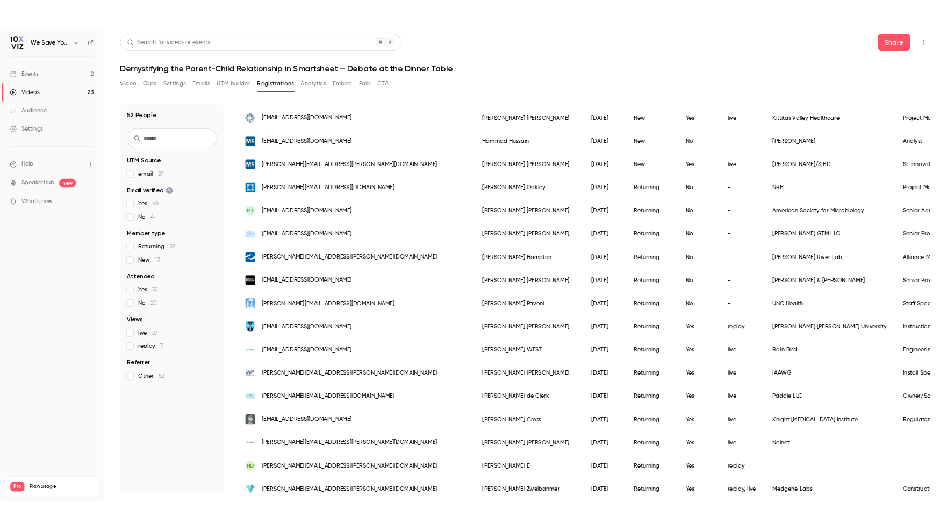
scroll to position [722, 0]
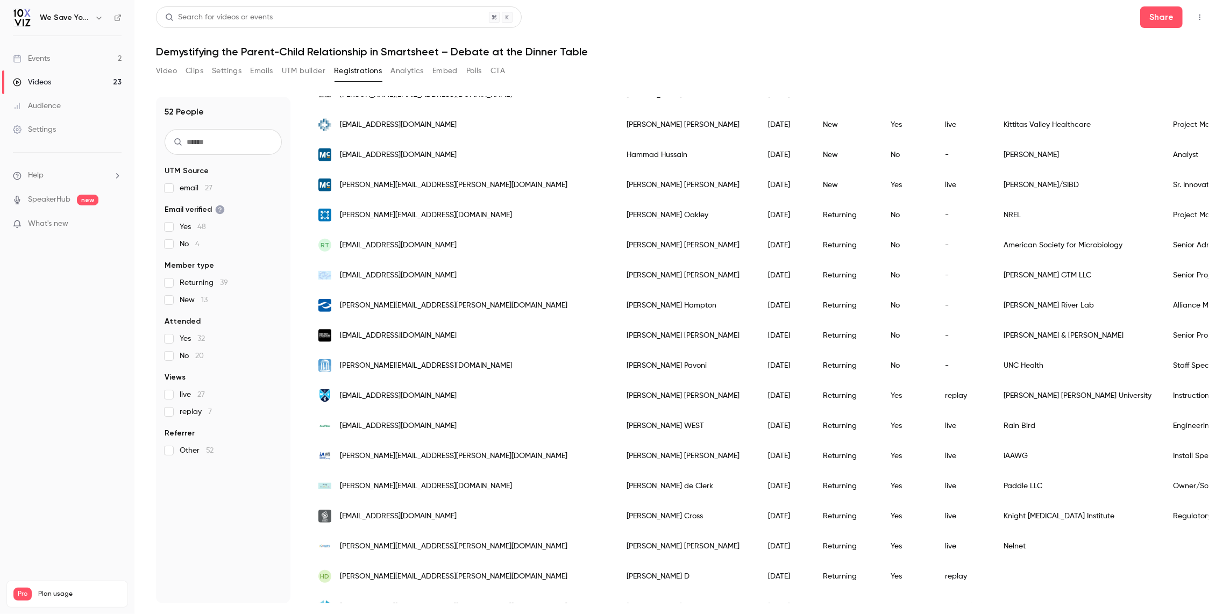
click at [259, 72] on button "Emails" at bounding box center [261, 70] width 23 height 17
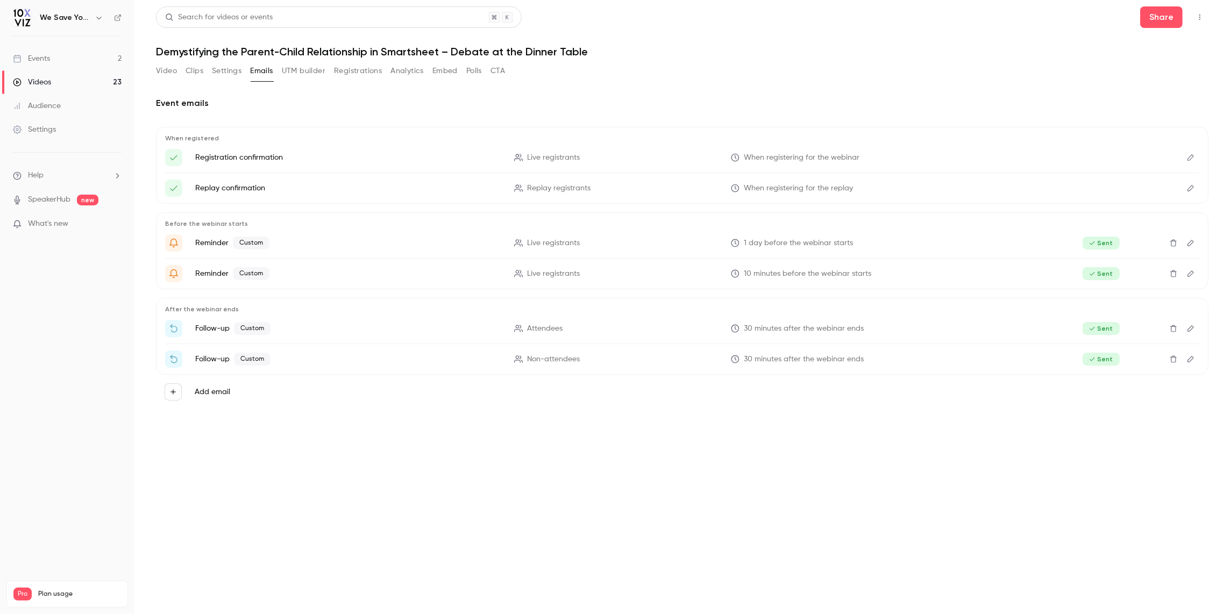
click at [176, 403] on div "Add email" at bounding box center [682, 392] width 1052 height 34
click at [174, 396] on button "Add email" at bounding box center [173, 391] width 17 height 17
click at [241, 418] on p "To non-attendees" at bounding box center [261, 422] width 63 height 11
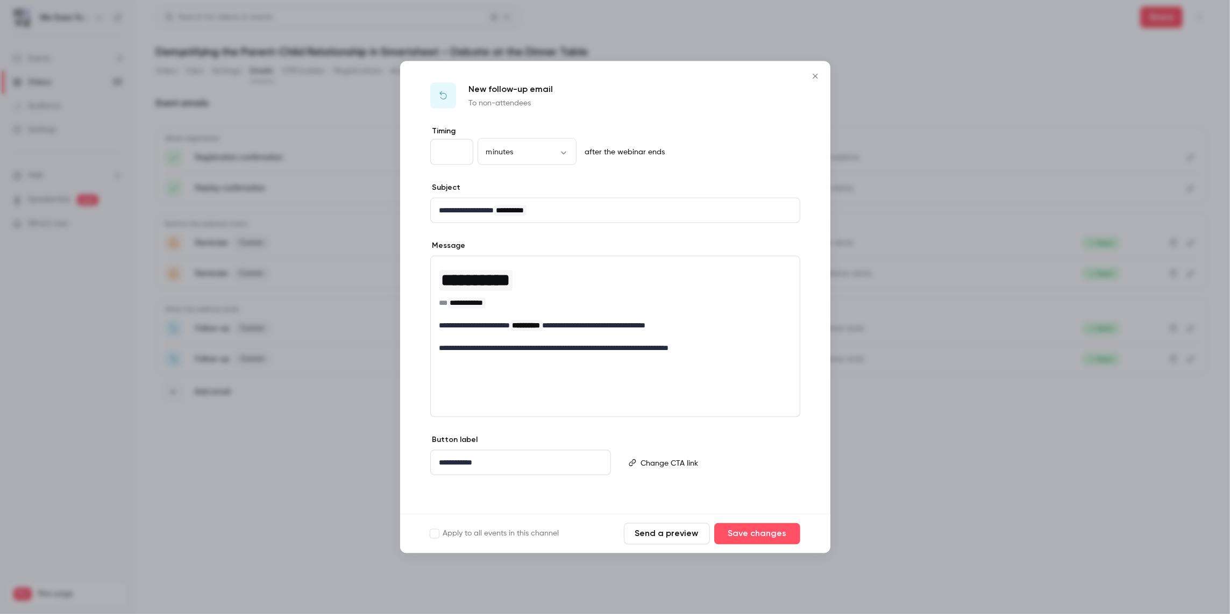
click at [609, 156] on p "after the webinar ends" at bounding box center [623, 152] width 84 height 11
click at [817, 77] on icon "Close" at bounding box center [815, 76] width 13 height 9
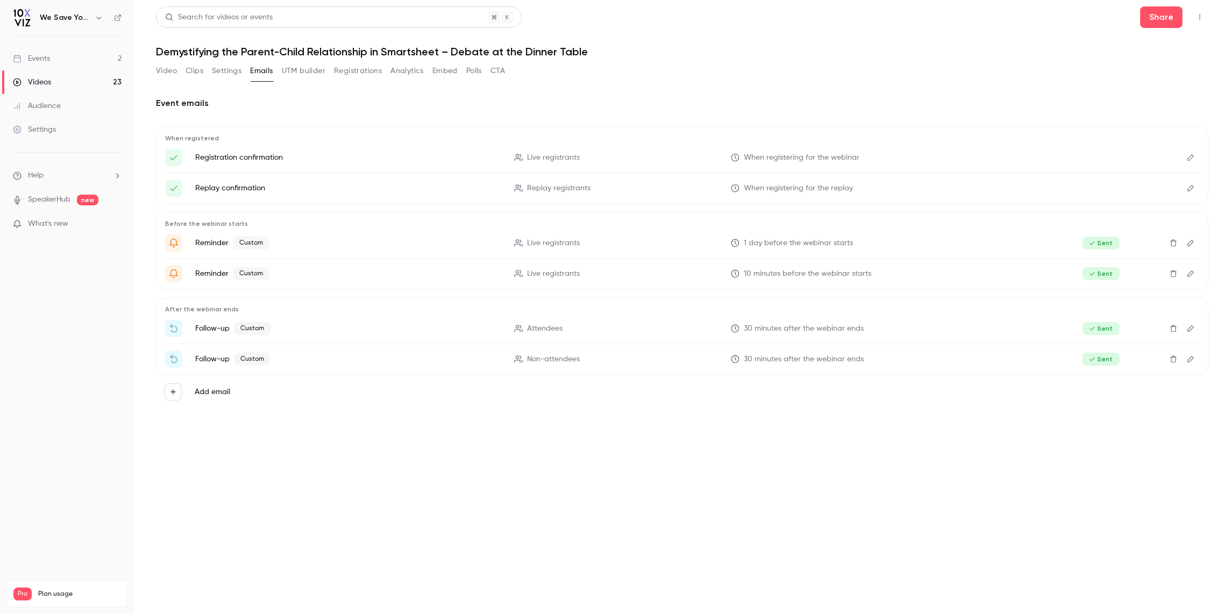
click at [60, 55] on link "Events 2" at bounding box center [67, 59] width 134 height 24
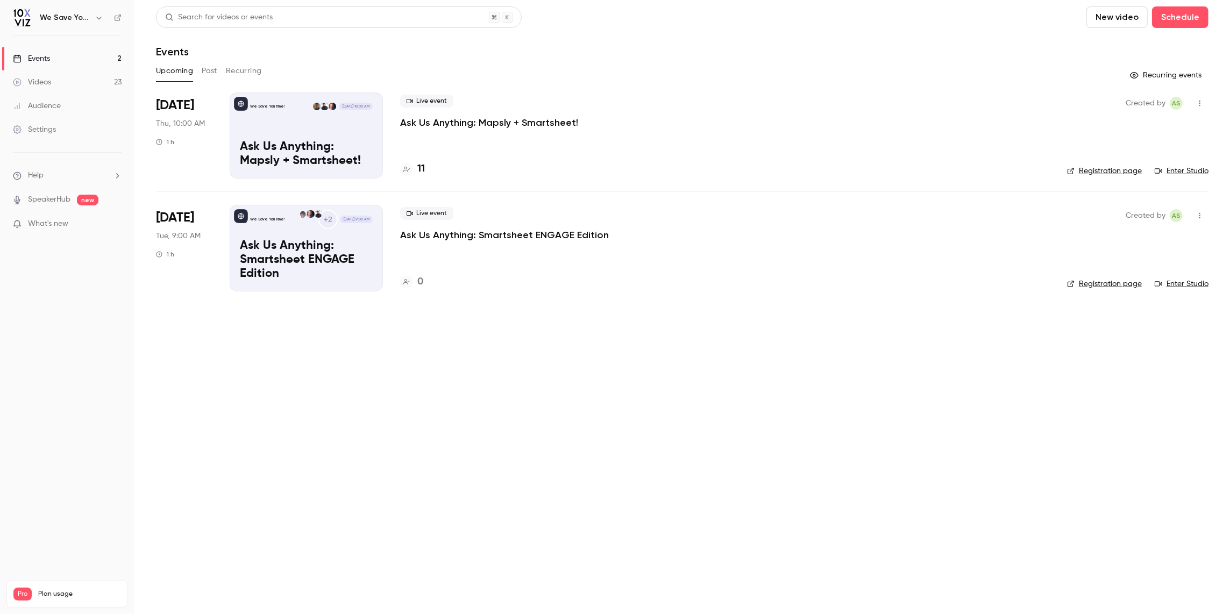
click at [46, 81] on div "Videos" at bounding box center [32, 82] width 38 height 11
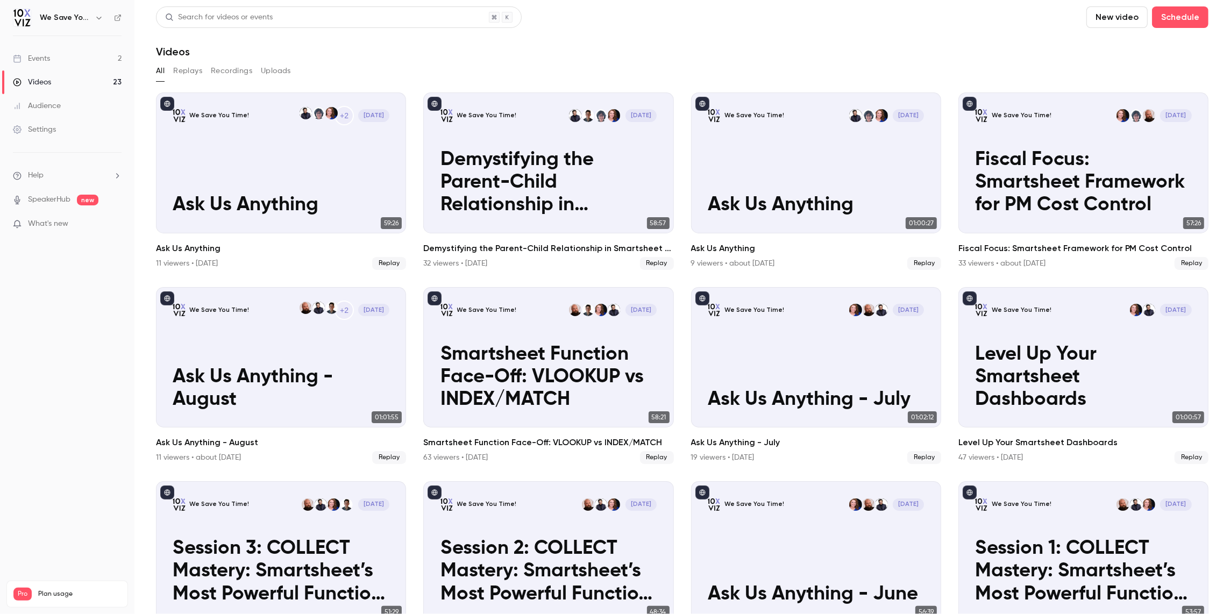
click at [97, 19] on icon "button" at bounding box center [99, 17] width 9 height 9
click at [123, 24] on div at bounding box center [615, 307] width 1230 height 614
click at [116, 16] on icon at bounding box center [118, 18] width 8 height 8
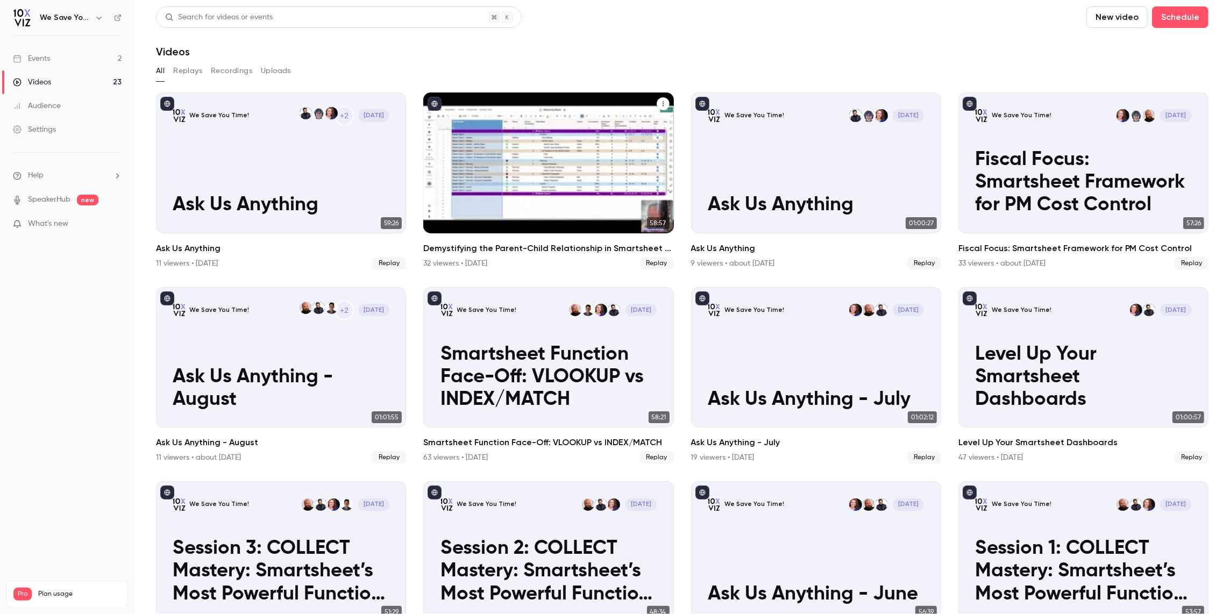
click at [663, 105] on icon "Demystifying the Parent-Child Relationship in Smartsheet – Debate at the Dinner…" at bounding box center [663, 104] width 6 height 6
click at [616, 133] on div "Share" at bounding box center [619, 129] width 84 height 11
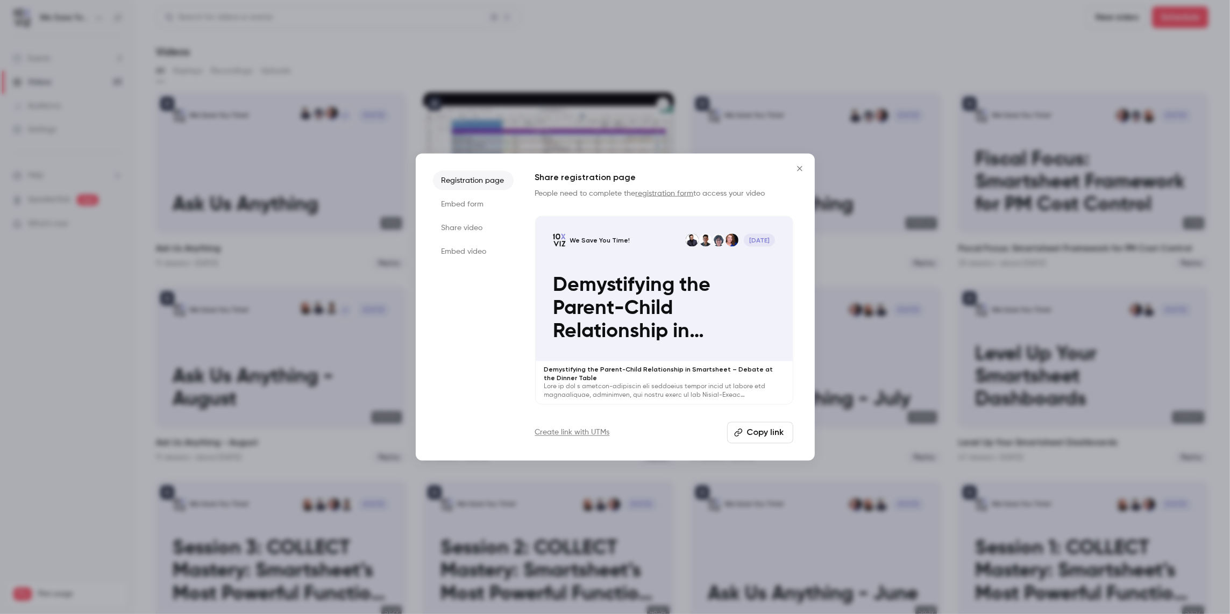
click at [463, 237] on li "Share video" at bounding box center [473, 227] width 81 height 19
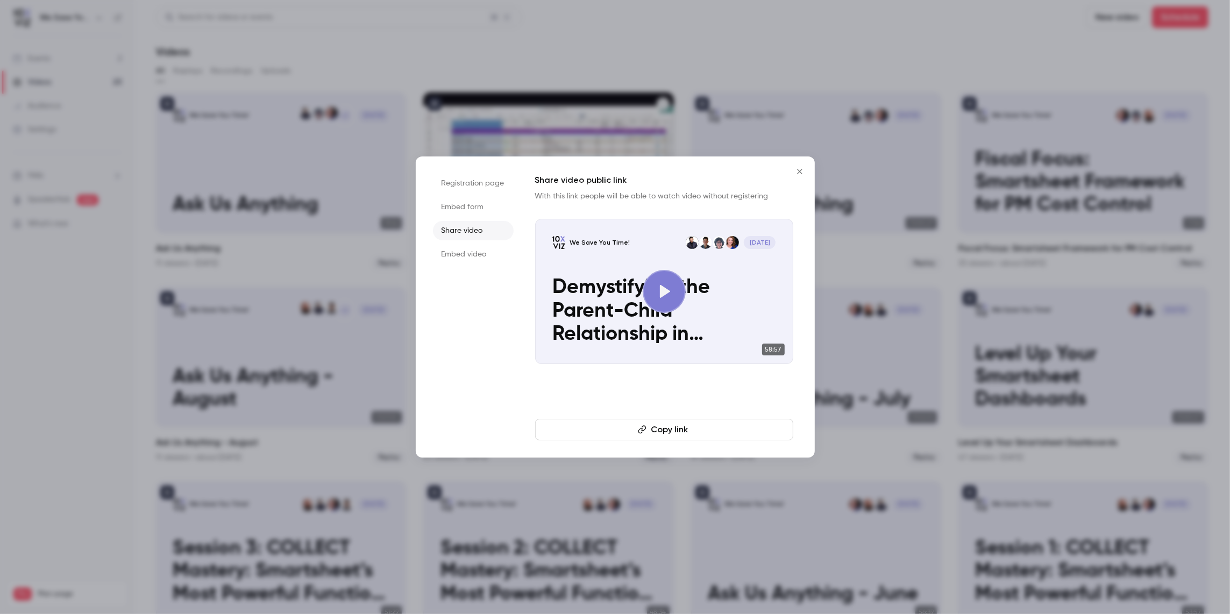
click at [478, 202] on li "Embed form" at bounding box center [473, 206] width 81 height 19
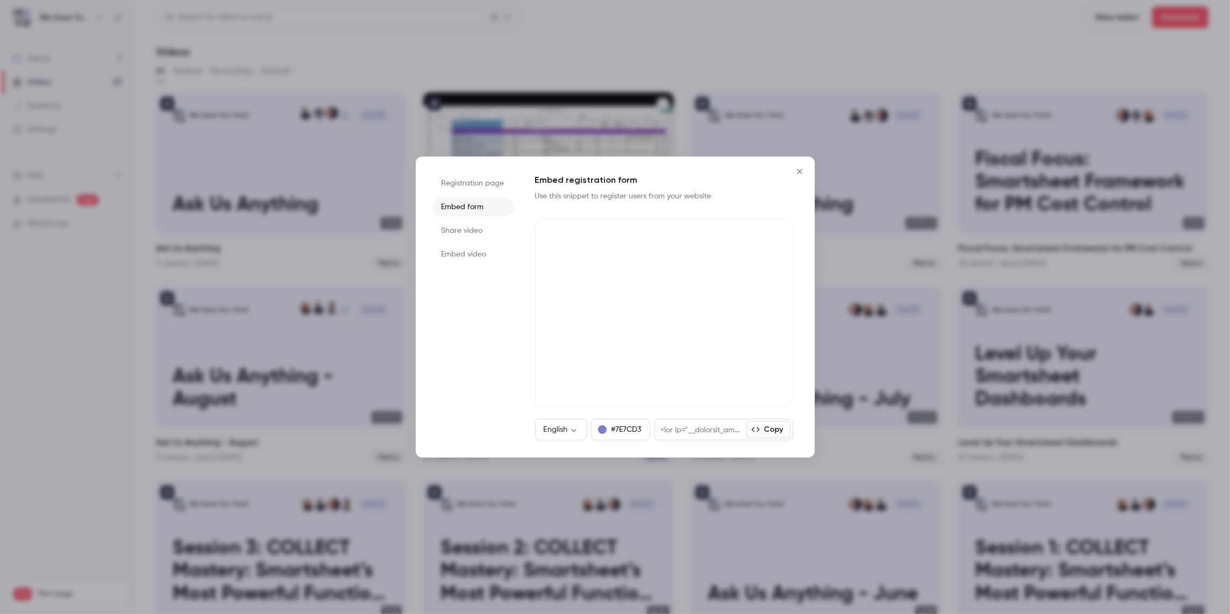
click at [492, 177] on li "Registration page" at bounding box center [473, 183] width 81 height 19
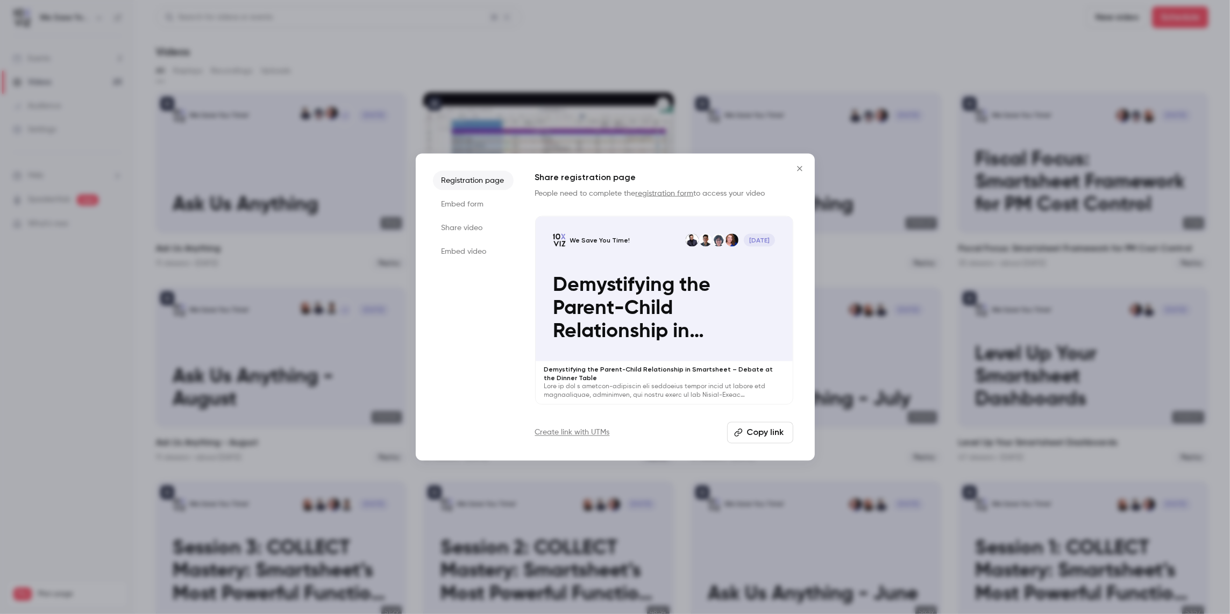
click at [467, 221] on li "Share video" at bounding box center [473, 227] width 81 height 19
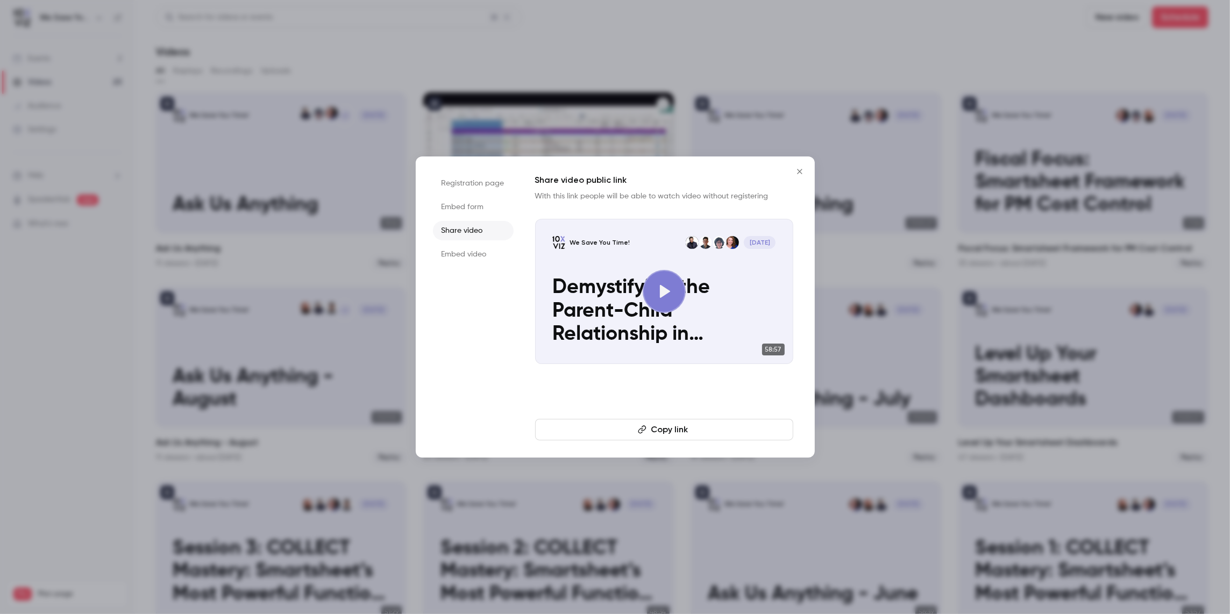
click at [470, 208] on li "Embed form" at bounding box center [473, 206] width 81 height 19
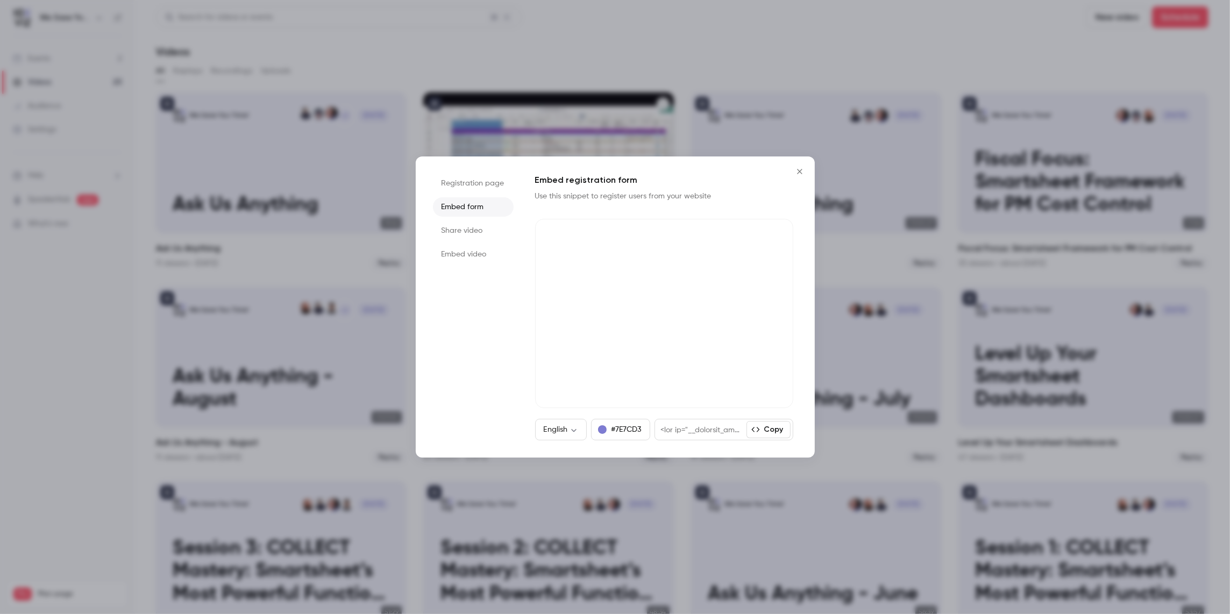
click at [797, 174] on icon "Close" at bounding box center [799, 171] width 13 height 9
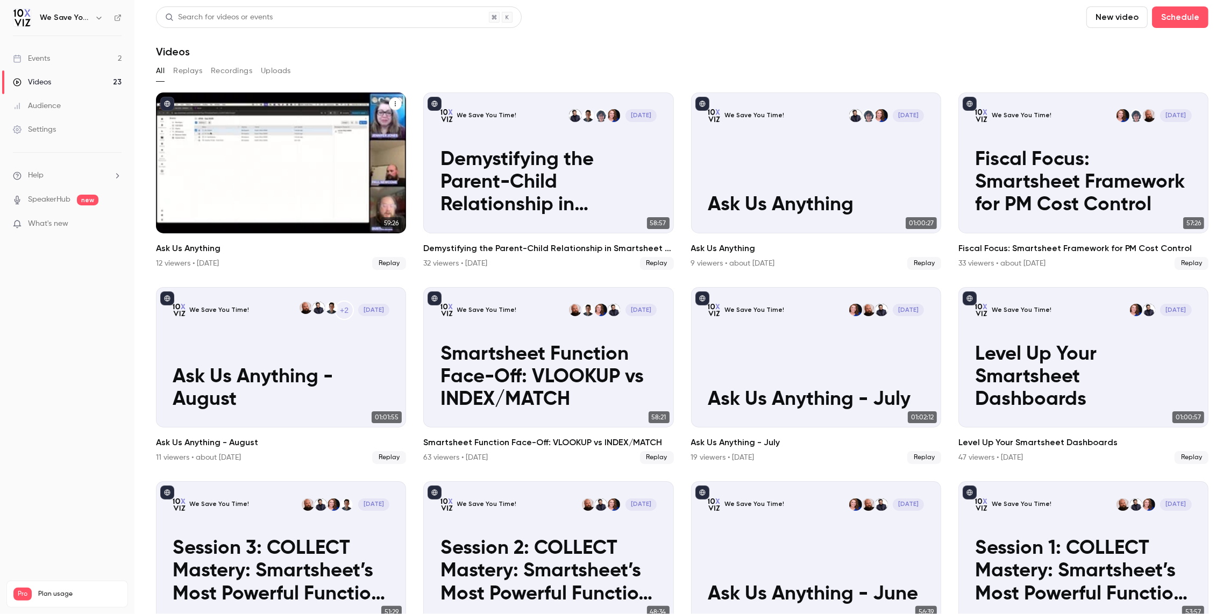
click at [398, 107] on button "Ask Us Anything" at bounding box center [395, 103] width 13 height 13
click at [371, 129] on div "Share" at bounding box center [352, 129] width 84 height 11
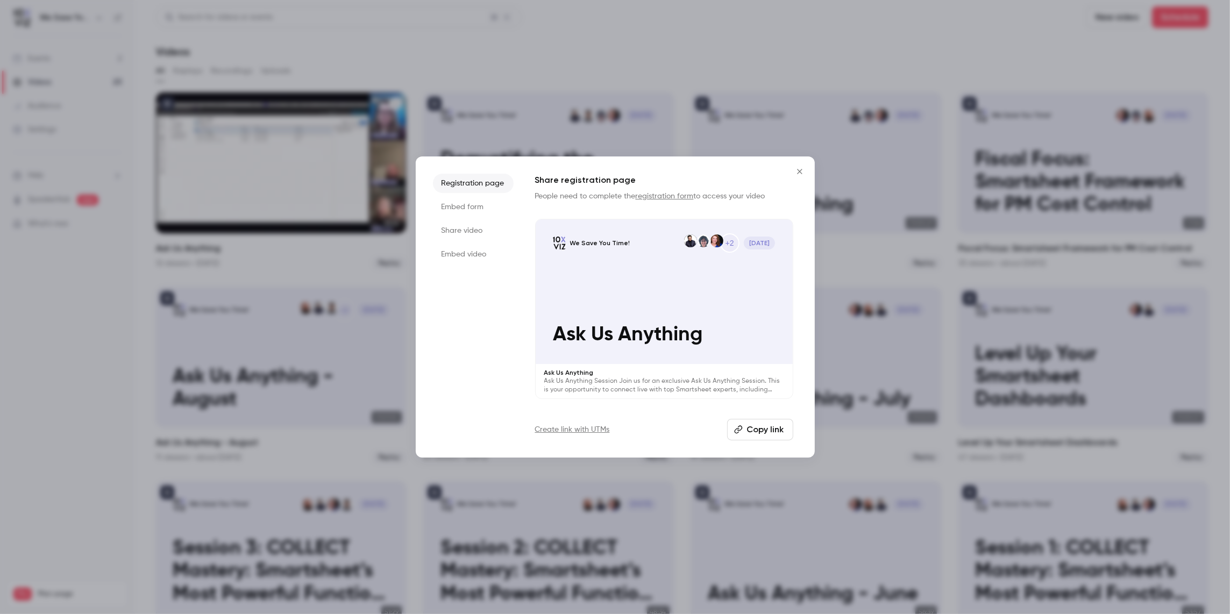
click at [800, 174] on icon "Close" at bounding box center [799, 171] width 13 height 9
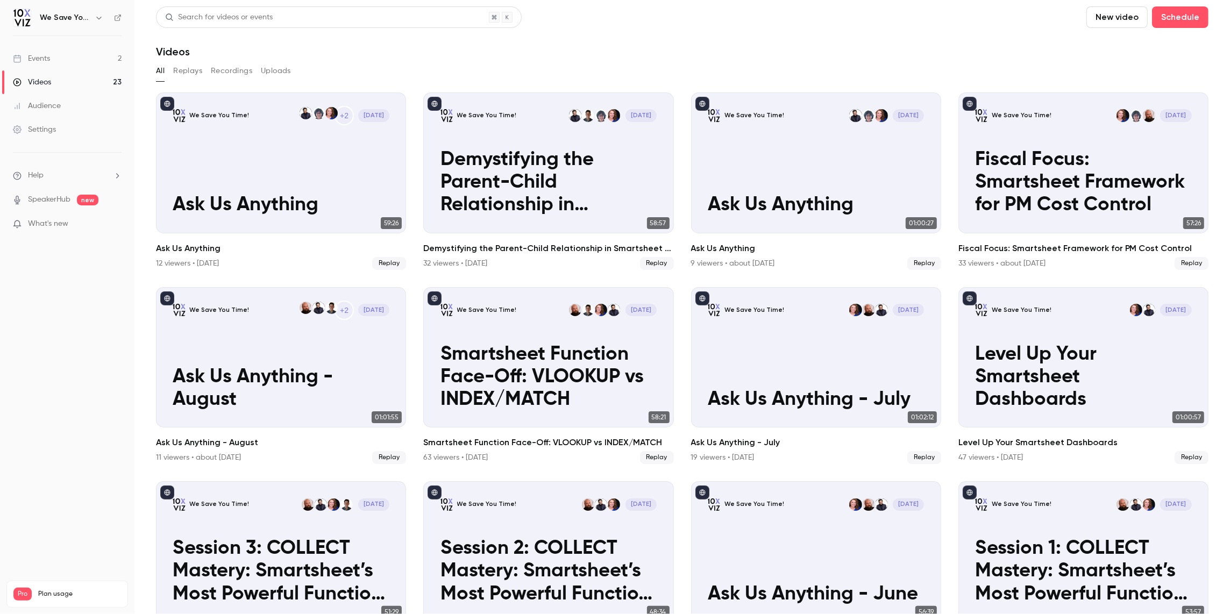
click at [78, 61] on link "Events 2" at bounding box center [67, 59] width 134 height 24
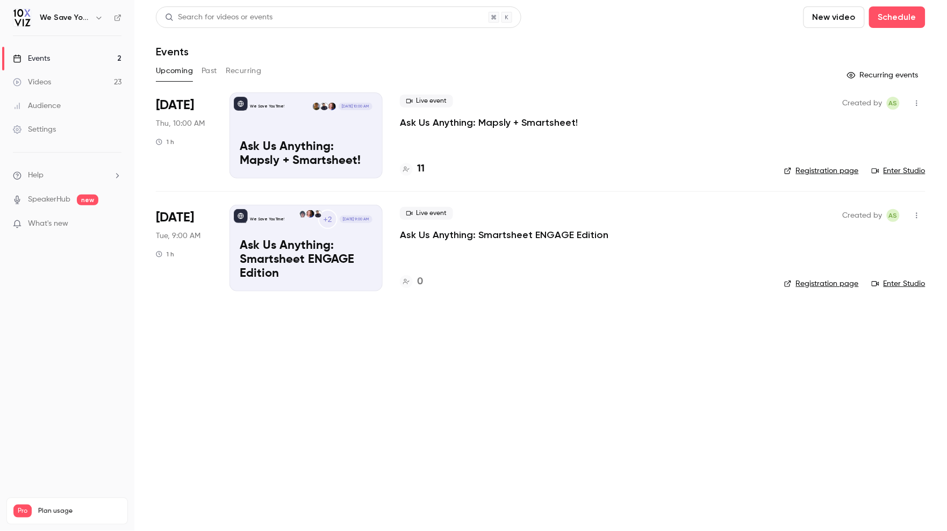
click at [302, 324] on main "Search for videos or events New video Schedule Events Upcoming Past Recurring R…" at bounding box center [540, 265] width 813 height 531
